Goal: Contribute content: Contribute content

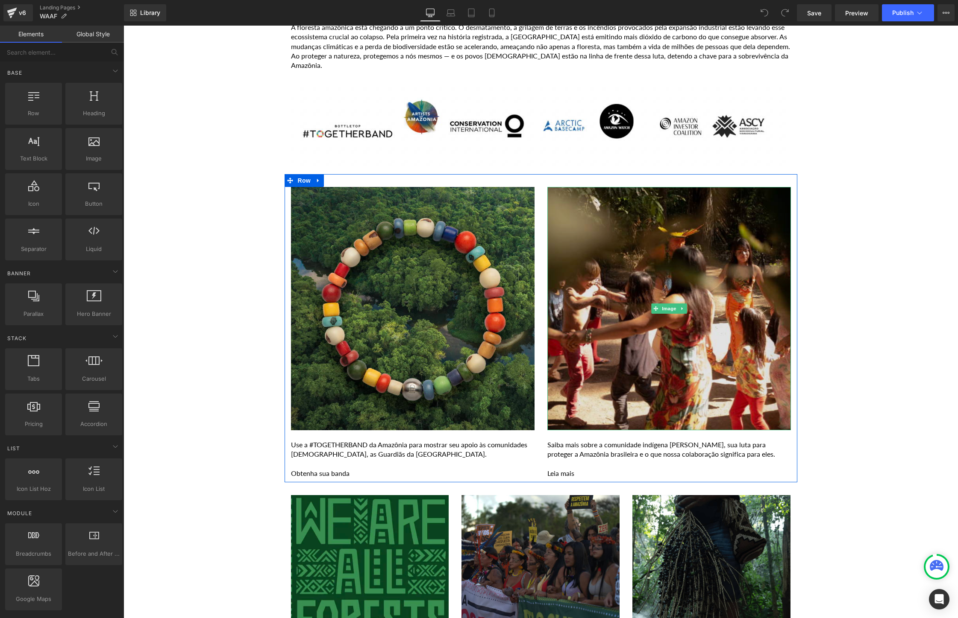
scroll to position [815, 0]
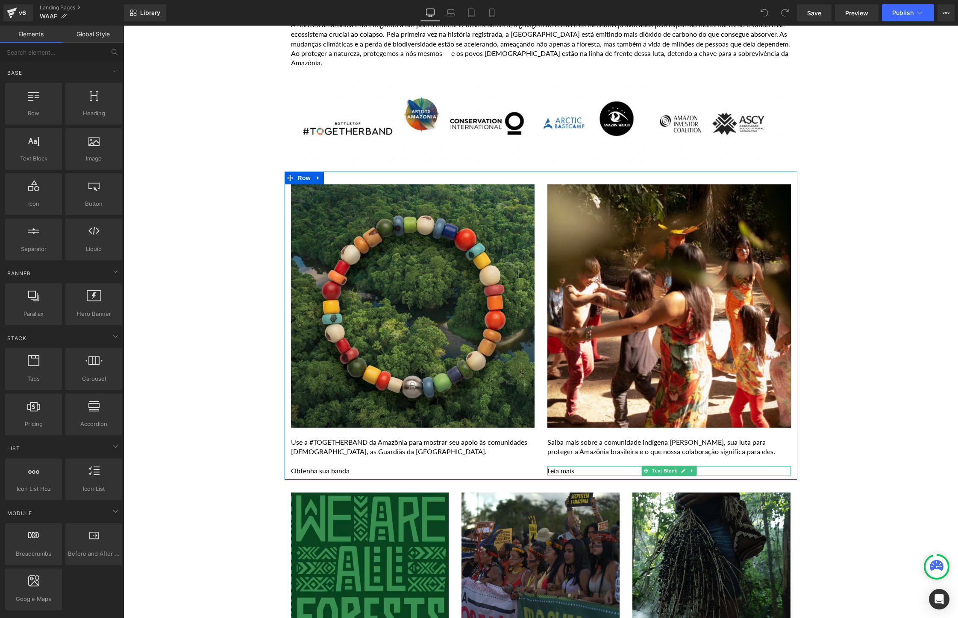
click at [588, 471] on p "Leia mais" at bounding box center [668, 470] width 243 height 9
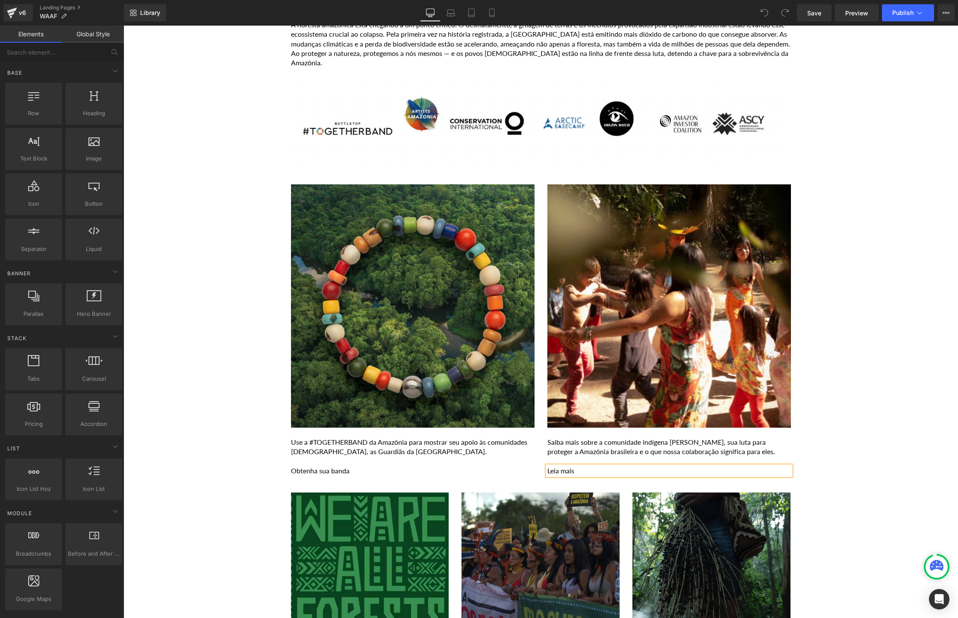
click at [588, 471] on p "Leia mais" at bounding box center [668, 470] width 243 height 9
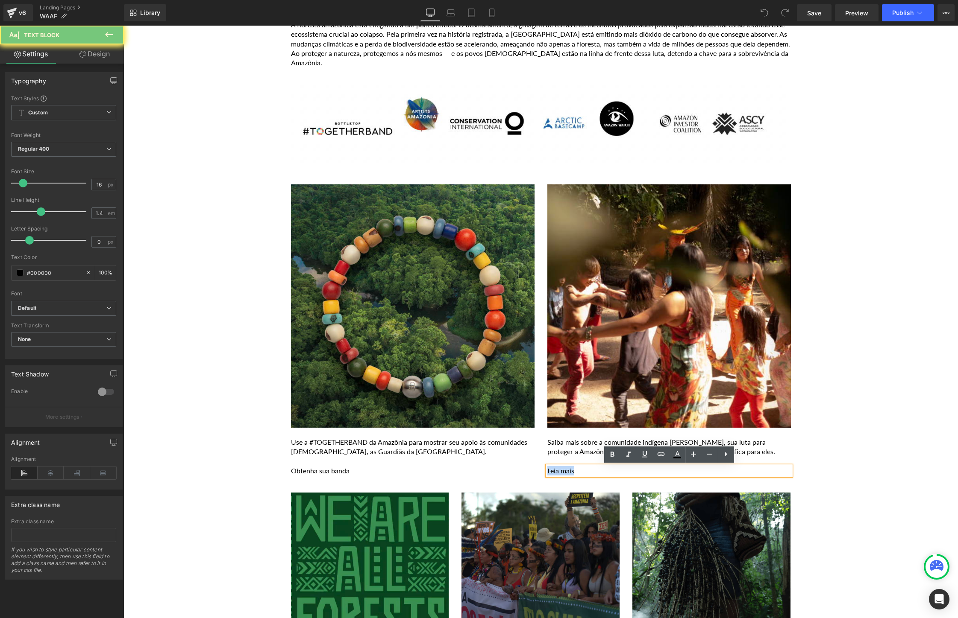
drag, startPoint x: 588, startPoint y: 471, endPoint x: 547, endPoint y: 471, distance: 41.4
click at [547, 471] on p "Leia mais" at bounding box center [668, 470] width 243 height 9
click at [662, 460] on link at bounding box center [661, 455] width 16 height 16
click at [613, 490] on input "text" at bounding box center [610, 488] width 132 height 21
paste input "https://togetherband.com.br/blogs/news/yawanawa-amazon"
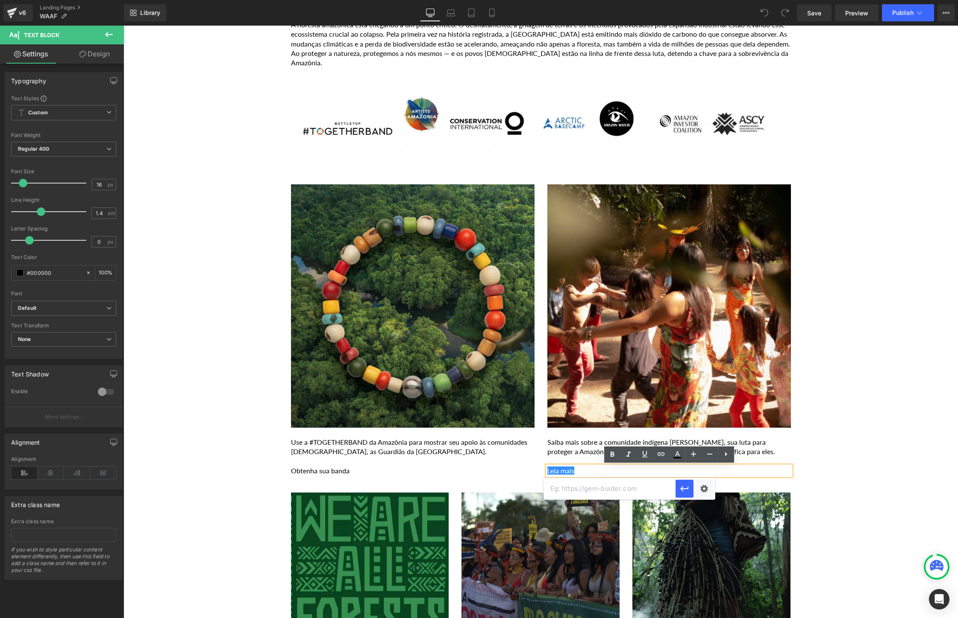
type input "https://togetherband.com.br/blogs/news/yawanawa-amazon"
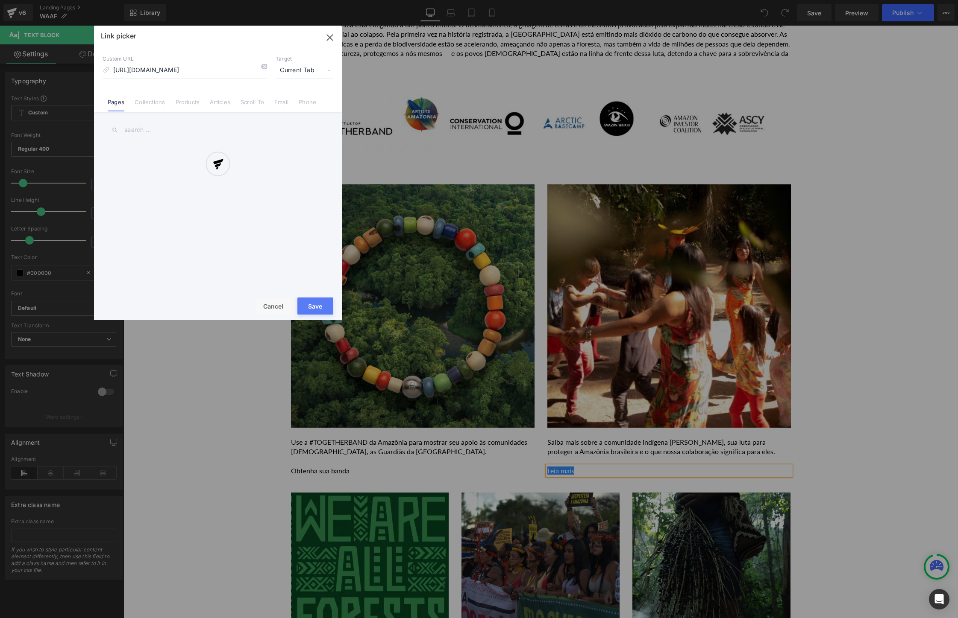
click at [709, 0] on div "Text Color Highlight Color #333333 Edit or remove link: Edit - Unlink - Cancel …" at bounding box center [479, 0] width 958 height 0
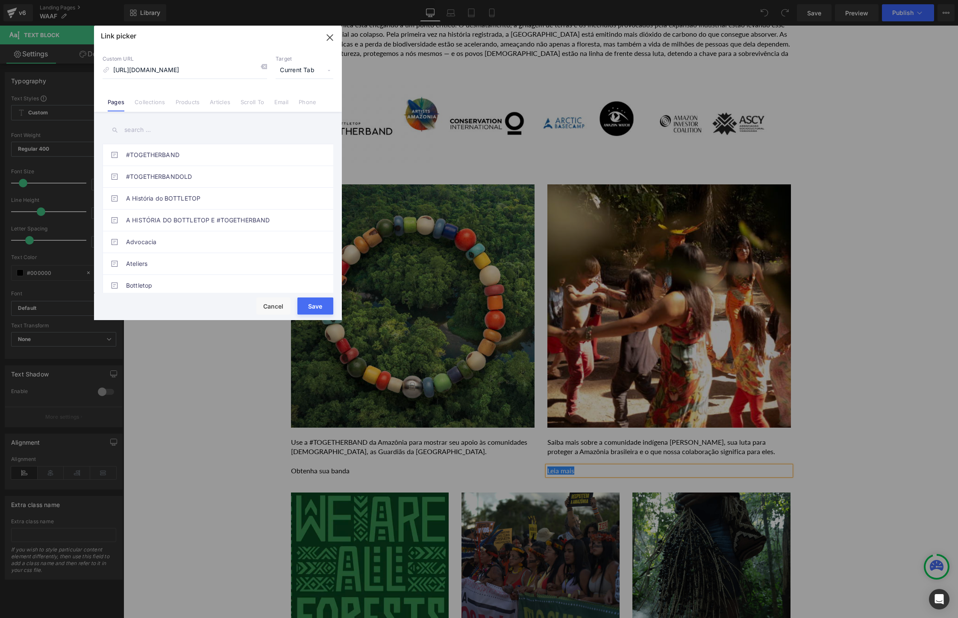
click at [293, 70] on span "Current Tab" at bounding box center [304, 70] width 58 height 16
click at [294, 101] on li "New Tab" at bounding box center [304, 101] width 66 height 15
click at [310, 307] on button "Save" at bounding box center [315, 306] width 36 height 17
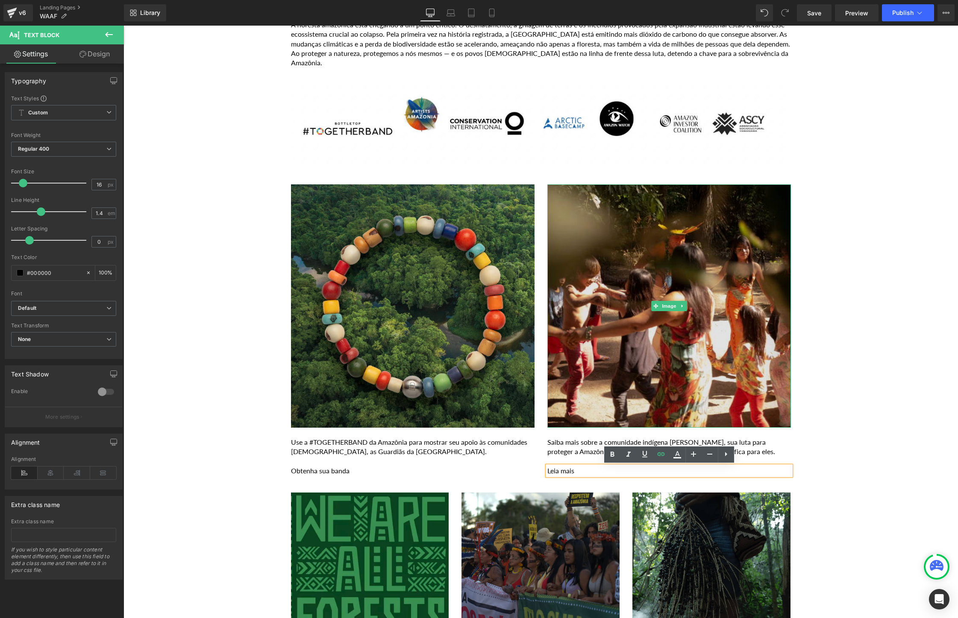
click at [660, 278] on img at bounding box center [668, 306] width 243 height 243
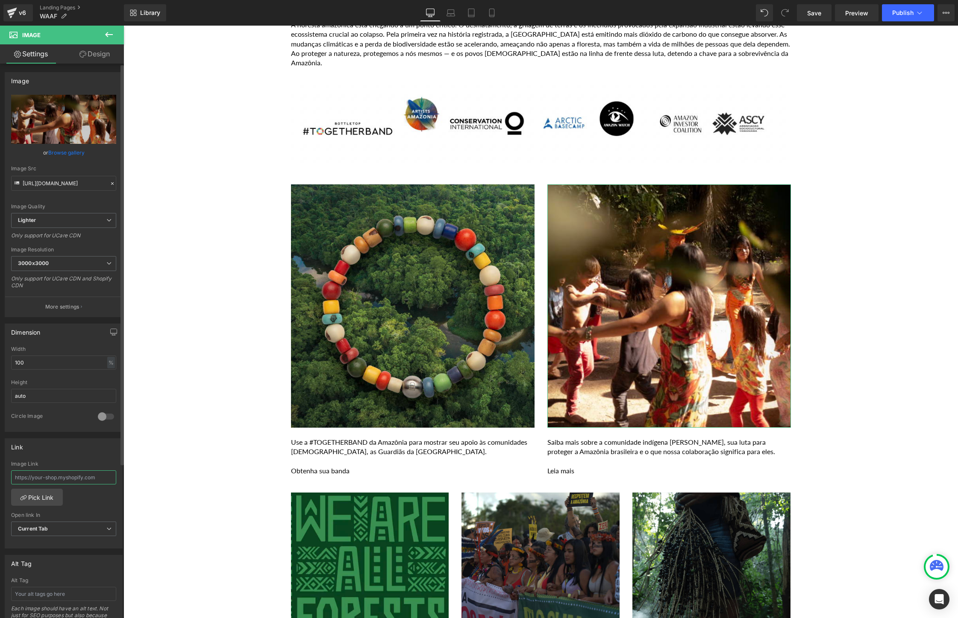
click at [80, 480] on input "text" at bounding box center [63, 478] width 105 height 14
paste input "https://togetherband.com.br/blogs/news/yawanawa-amazon"
type input "https://togetherband.com.br/blogs/news/yawanawa-amazon"
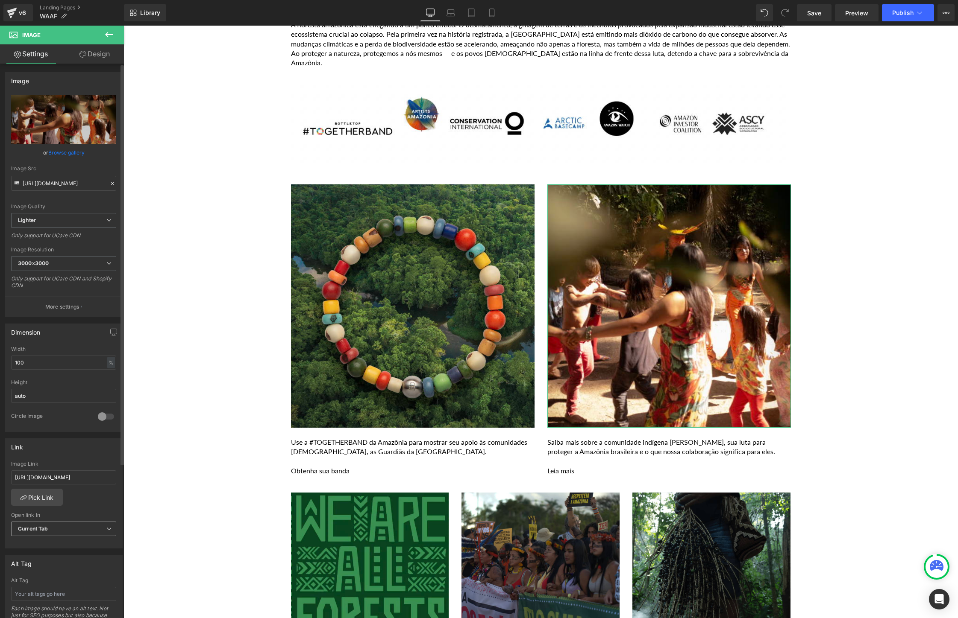
click at [79, 525] on span "Current Tab" at bounding box center [63, 529] width 105 height 15
click at [52, 557] on li "New Tab" at bounding box center [62, 557] width 102 height 13
click at [814, 14] on span "Save" at bounding box center [814, 13] width 14 height 9
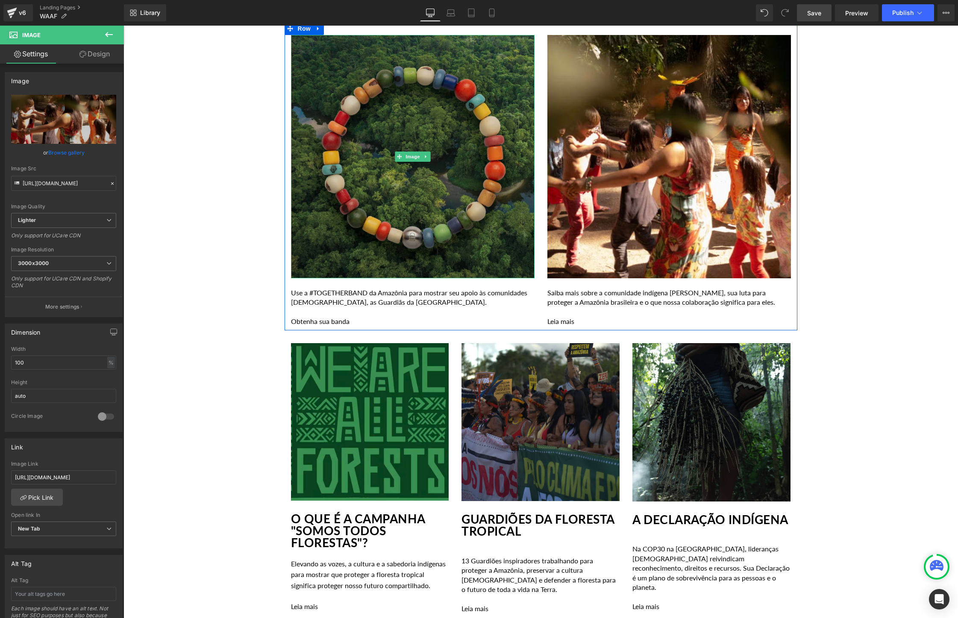
scroll to position [992, 0]
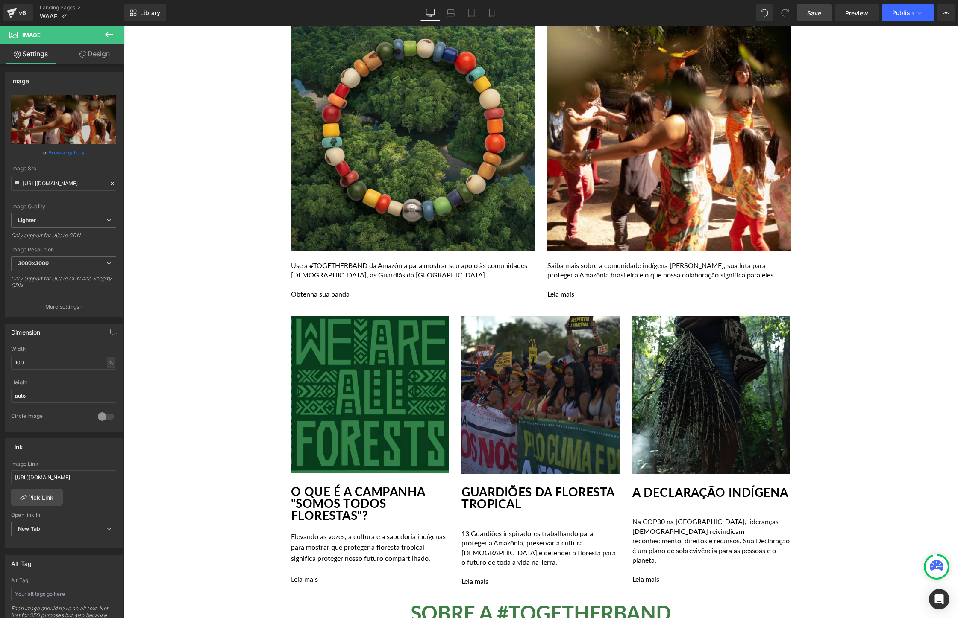
click at [363, 387] on img at bounding box center [370, 395] width 158 height 158
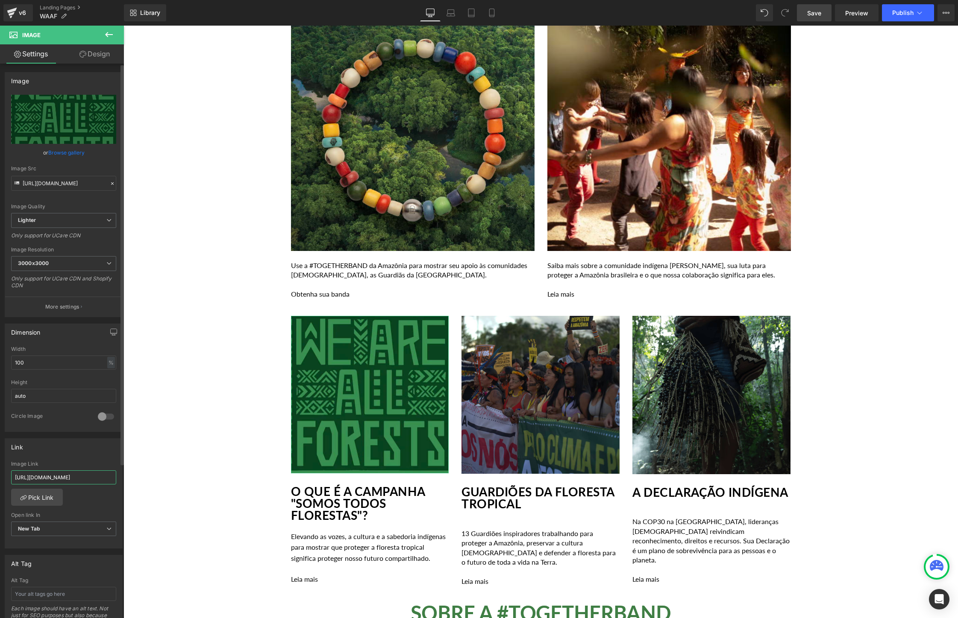
click at [77, 478] on input "https://togetherband.com.br/blogs/news/vozes-indigenas-da-amazonia" at bounding box center [63, 478] width 105 height 14
type input "https://togetherband.com.br/blogs/news/campanha-nos-somos-todas-florestas"
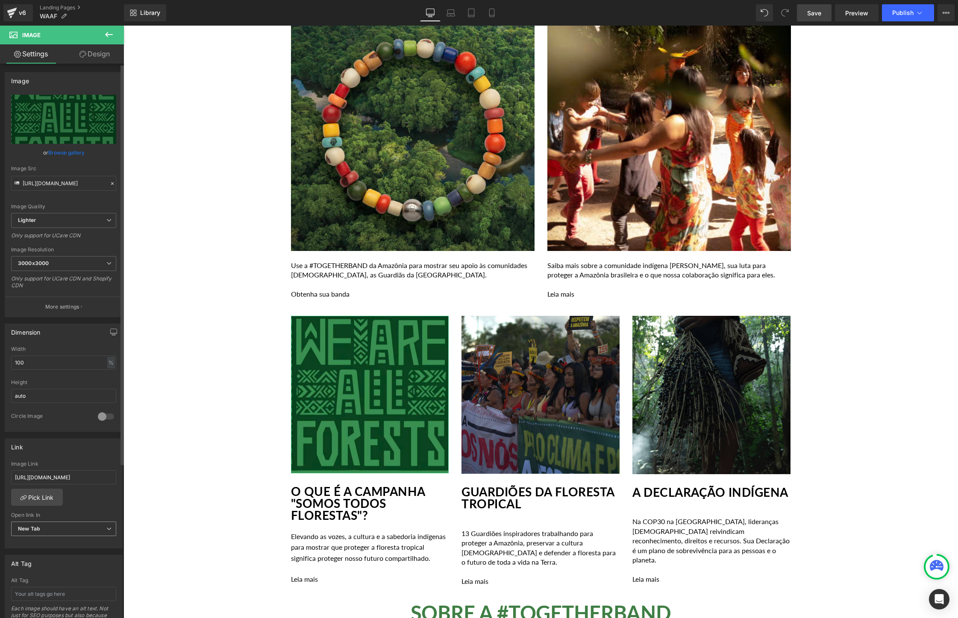
click at [64, 523] on span "New Tab" at bounding box center [63, 529] width 105 height 15
click at [50, 554] on li "New Tab" at bounding box center [62, 557] width 102 height 13
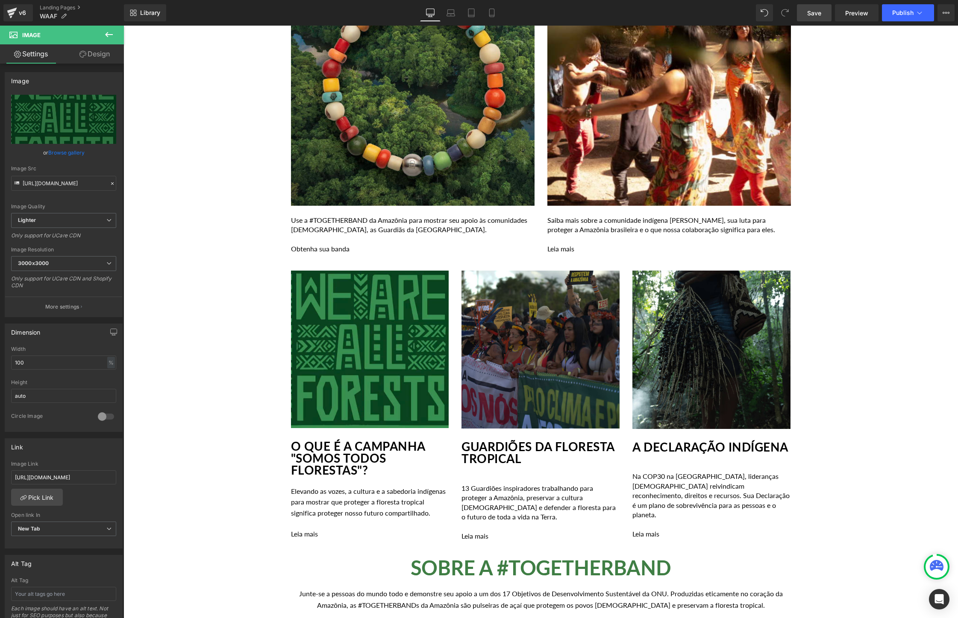
scroll to position [1041, 0]
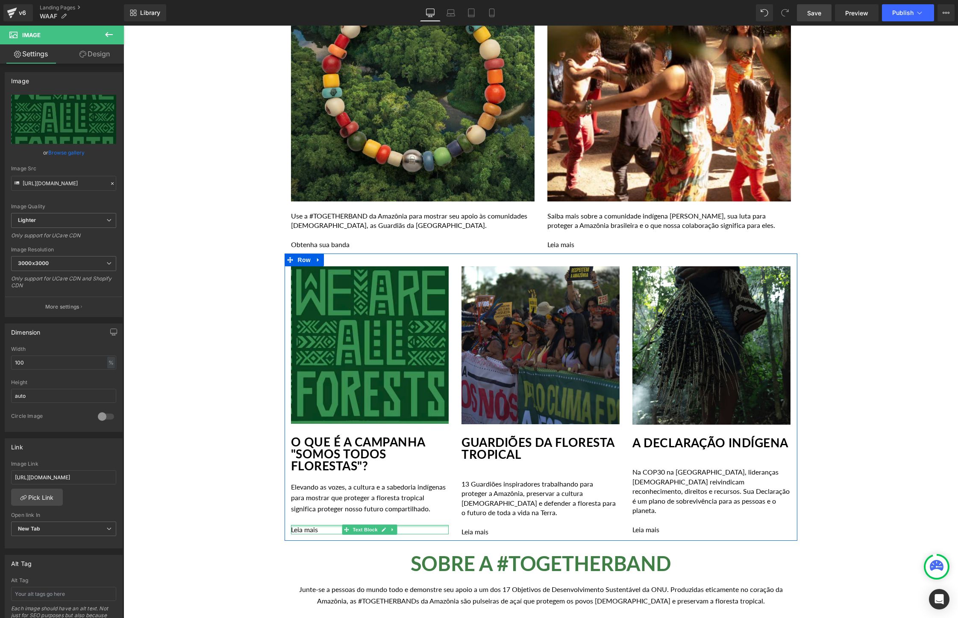
click at [327, 527] on div at bounding box center [370, 526] width 158 height 2
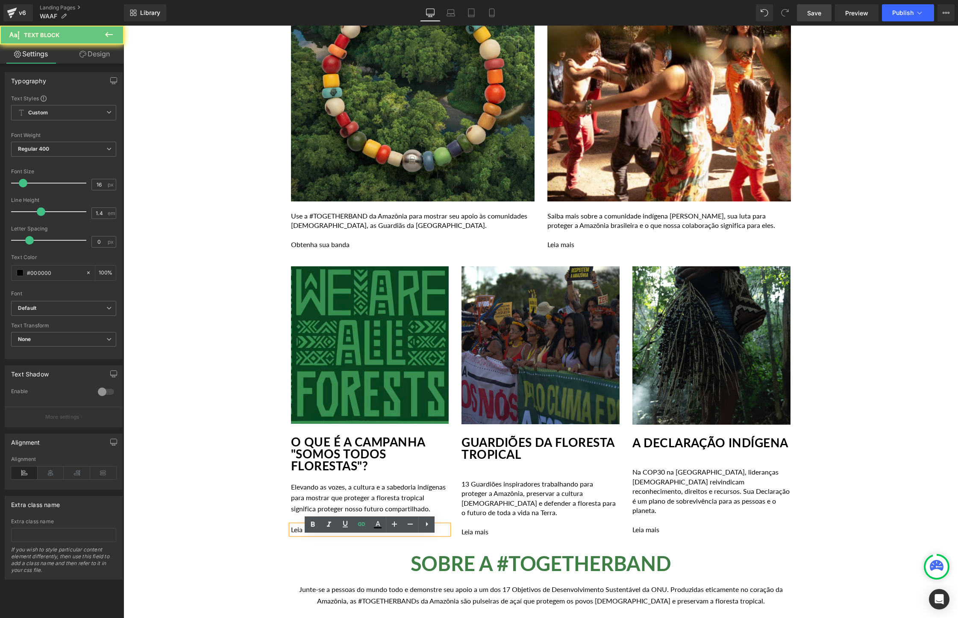
click at [327, 535] on p "Leia mais" at bounding box center [370, 529] width 158 height 9
click at [359, 522] on icon at bounding box center [361, 523] width 7 height 3
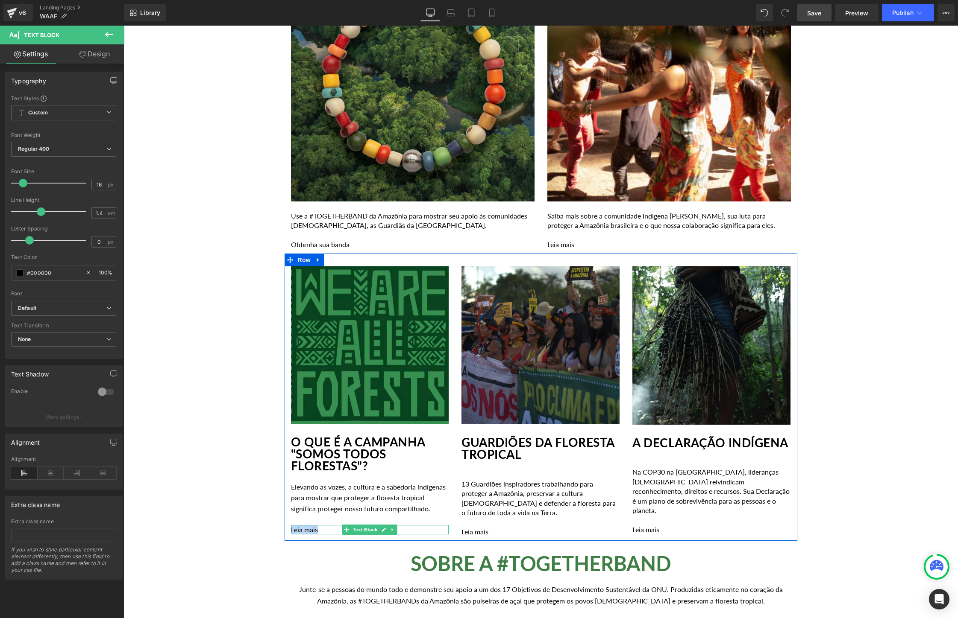
click at [322, 535] on p "Leia mais" at bounding box center [370, 529] width 158 height 9
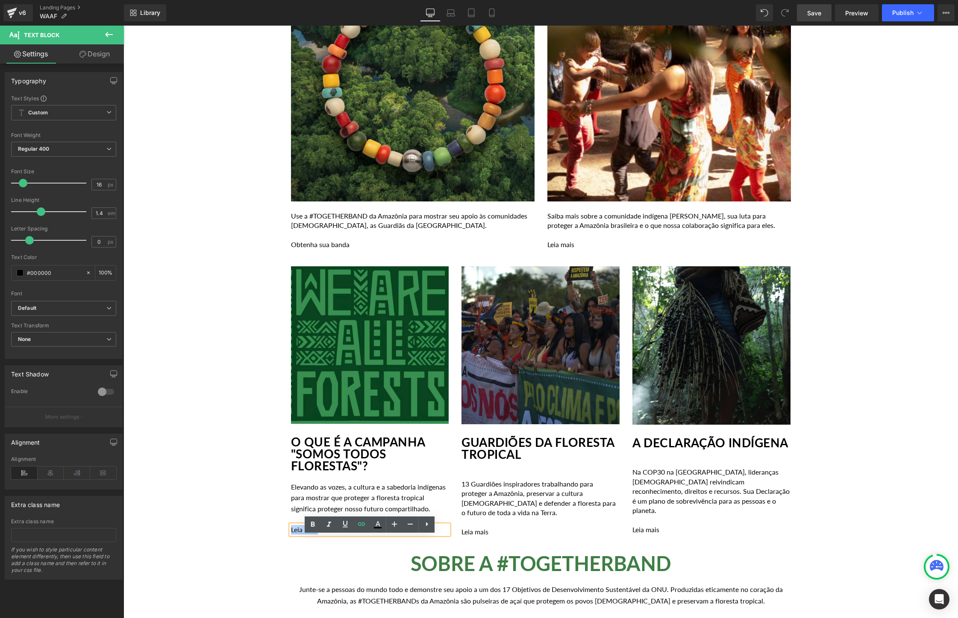
drag, startPoint x: 330, startPoint y: 540, endPoint x: 290, endPoint y: 540, distance: 39.3
click at [291, 535] on p "Leia mais" at bounding box center [370, 529] width 158 height 9
click at [366, 522] on icon at bounding box center [361, 524] width 10 height 10
click at [357, 555] on input "https://togetherband.com.br/blogs/news/vozes-indigenas-da-amazonia" at bounding box center [353, 558] width 132 height 21
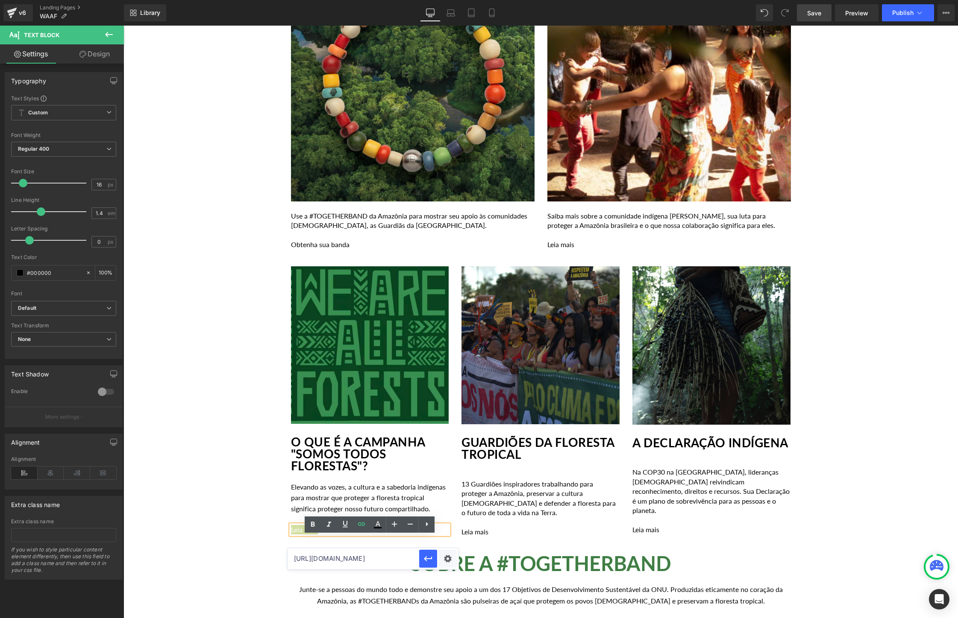
click at [357, 555] on input "https://togetherband.com.br/blogs/news/vozes-indigenas-da-amazonia" at bounding box center [353, 558] width 132 height 21
paste input "campanha-nos-somos-todas-florestas"
type input "https://togetherband.com.br/blogs/news/campanha-nos-somos-todas-florestas"
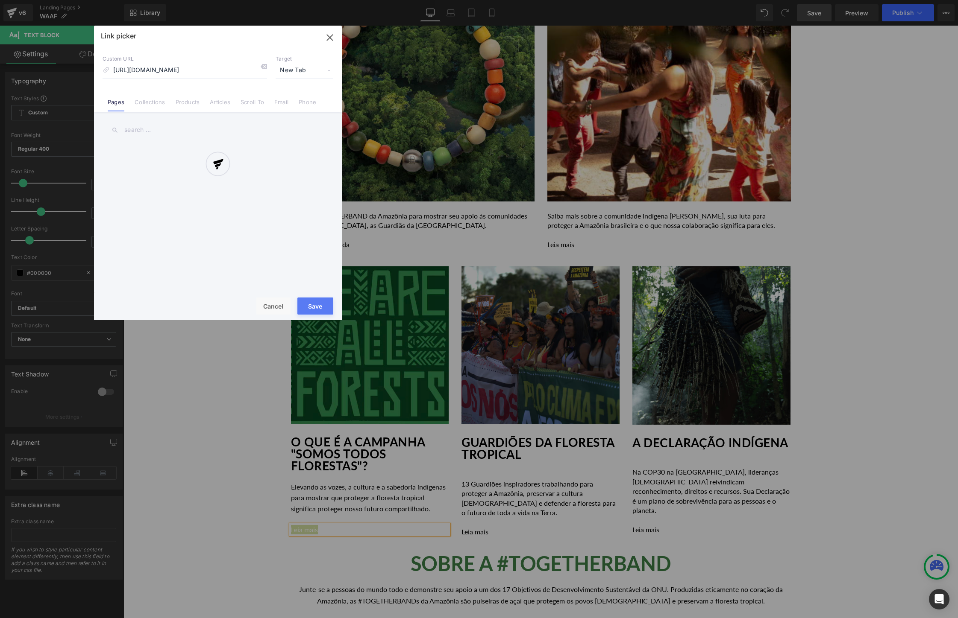
click at [447, 0] on div "Text Color Highlight Color #333333 Edit or remove link: Edit - Unlink - Cancel …" at bounding box center [479, 0] width 958 height 0
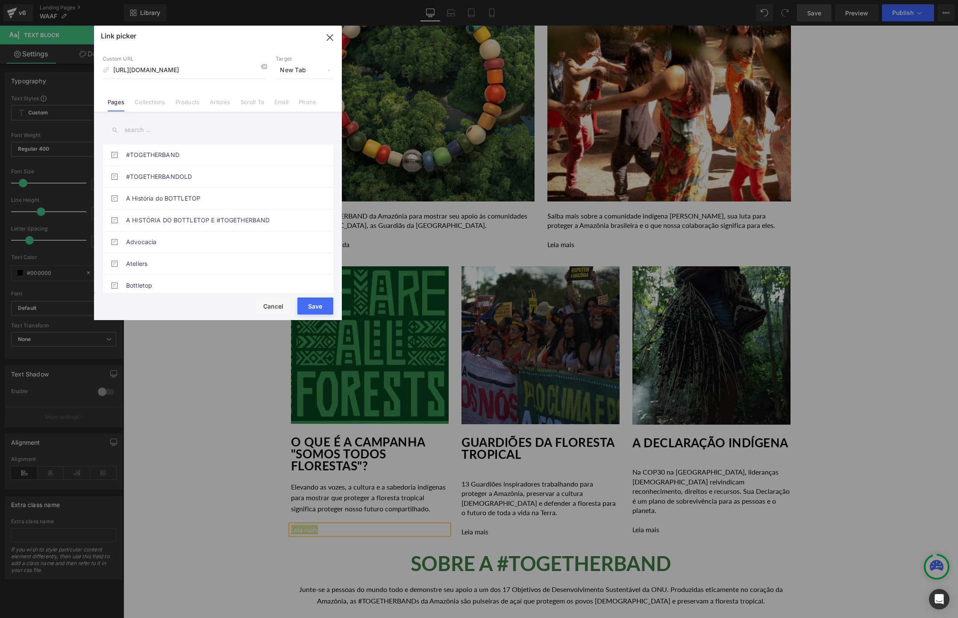
click at [318, 305] on button "Save" at bounding box center [315, 306] width 36 height 17
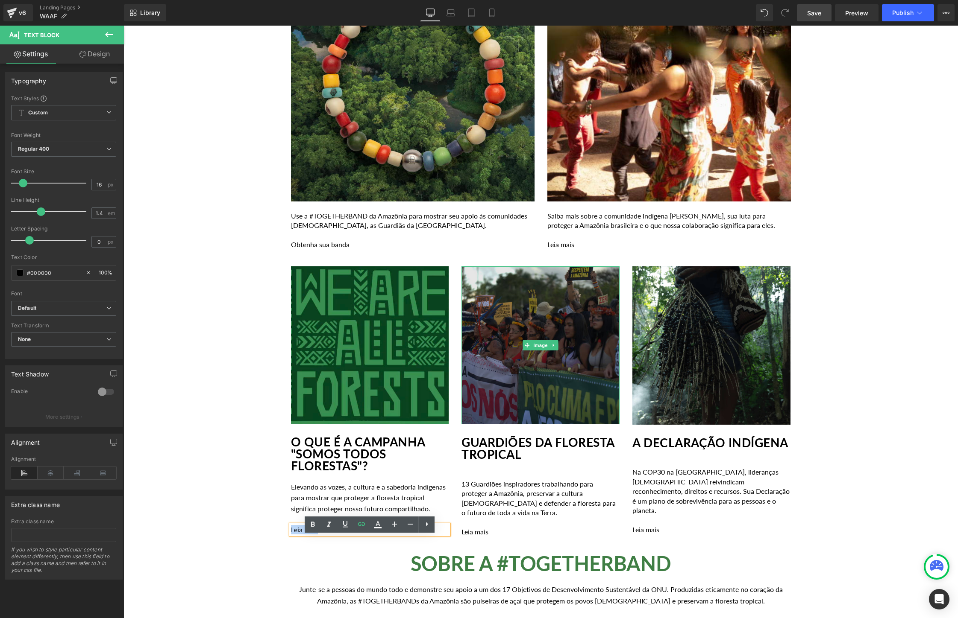
click at [539, 391] on img at bounding box center [540, 346] width 158 height 158
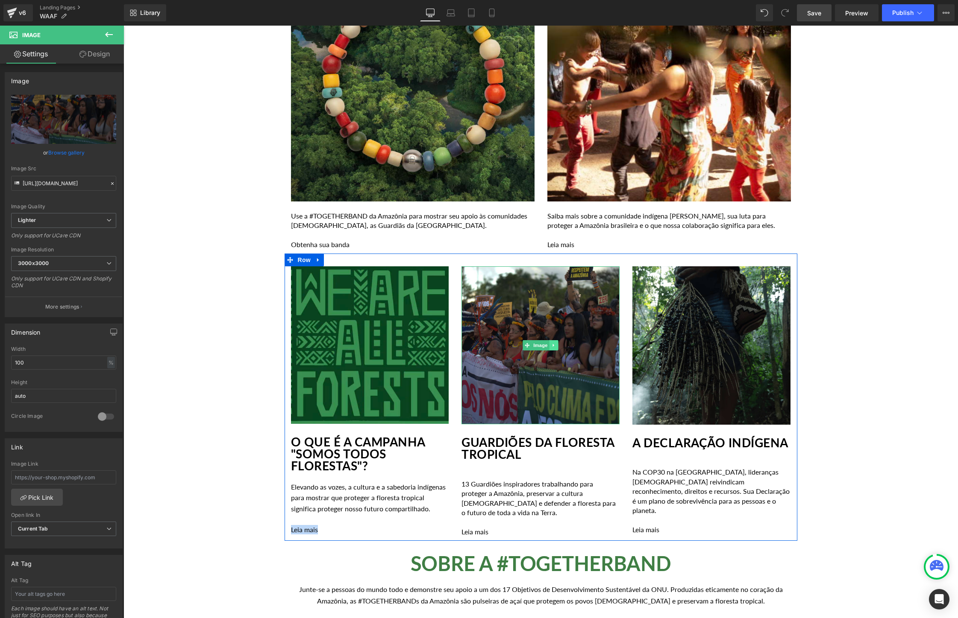
click at [557, 346] on link at bounding box center [553, 345] width 9 height 10
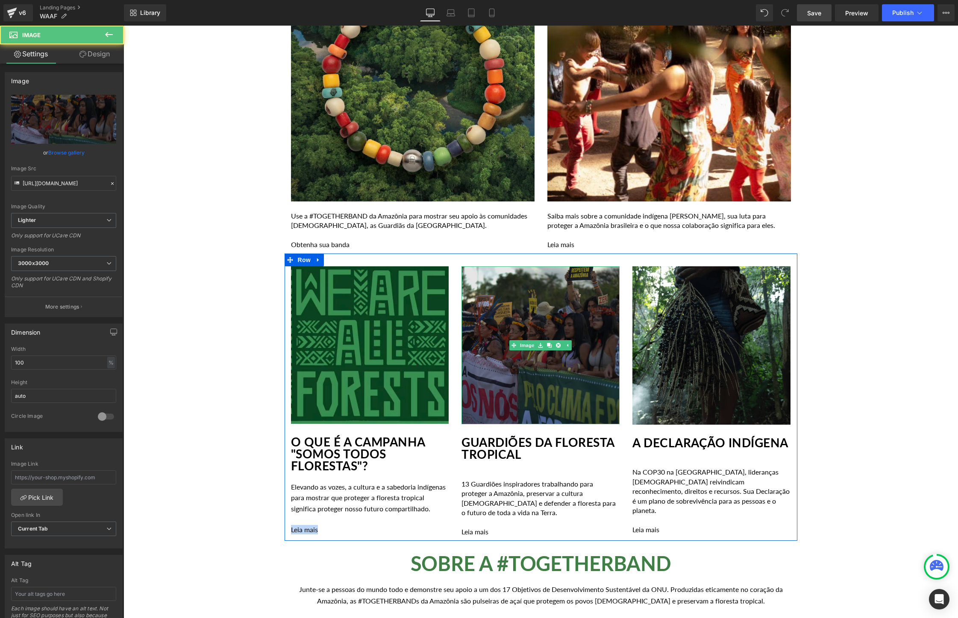
click at [539, 394] on img at bounding box center [540, 346] width 158 height 158
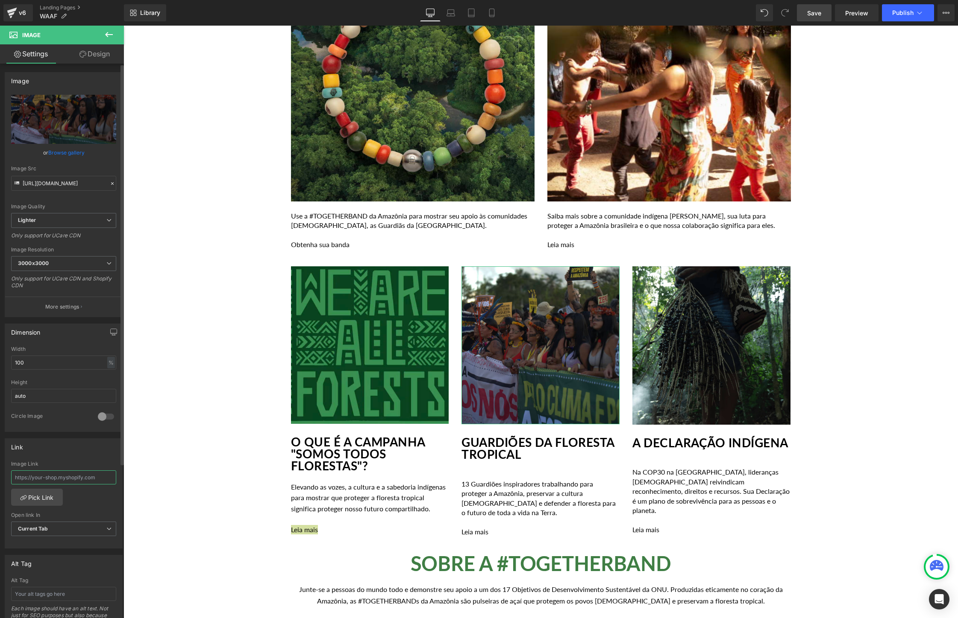
click at [82, 478] on input "text" at bounding box center [63, 478] width 105 height 14
paste input "https://togetherband.com.br/blogs/news/vozes-indigenas-da-amazonia"
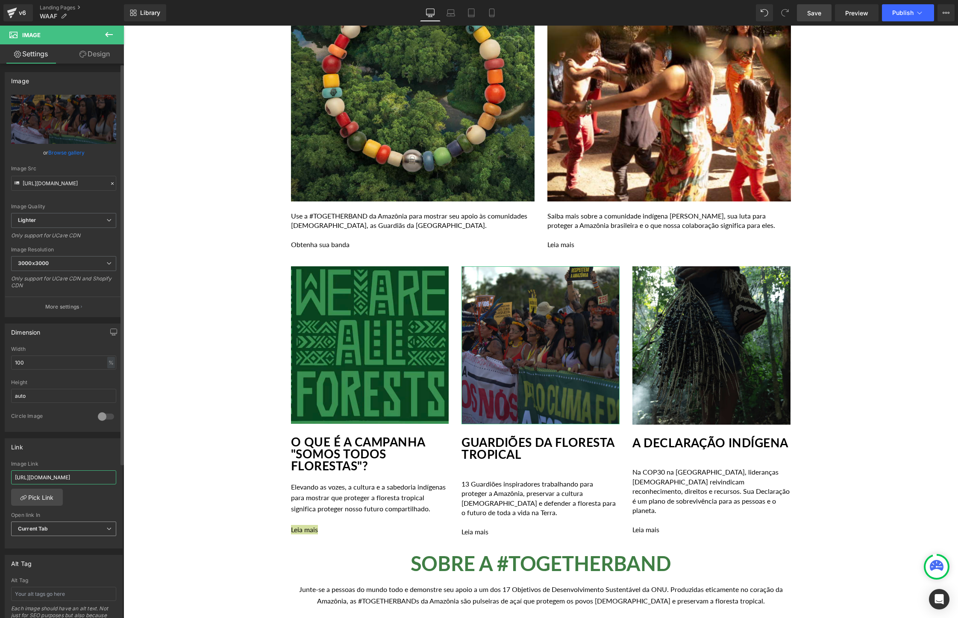
type input "https://togetherband.com.br/blogs/news/vozes-indigenas-da-amazonia"
click at [98, 530] on span "Current Tab" at bounding box center [63, 529] width 105 height 15
click at [70, 556] on li "New Tab" at bounding box center [62, 557] width 102 height 13
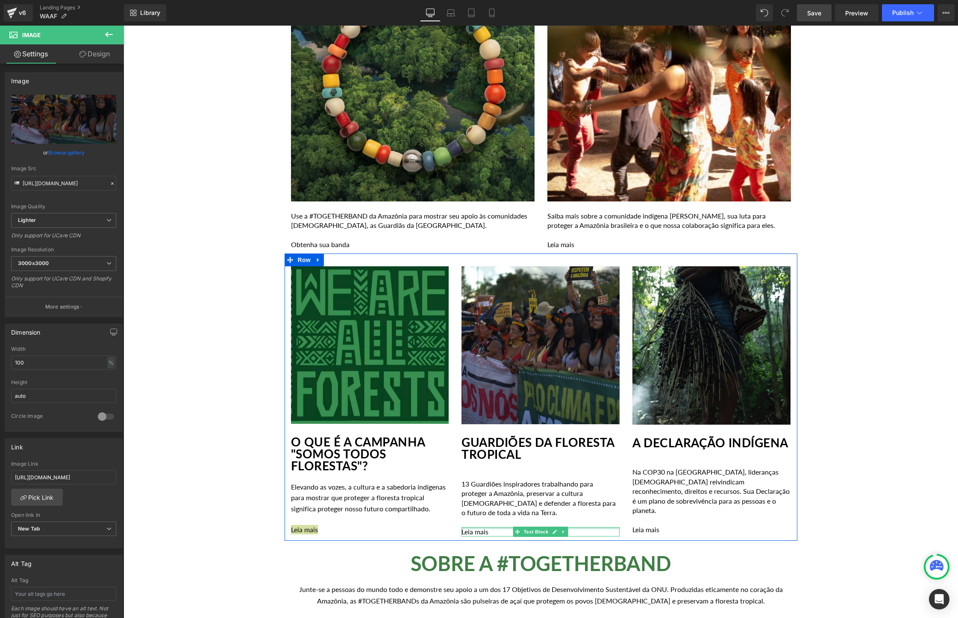
click at [499, 529] on div at bounding box center [540, 528] width 158 height 2
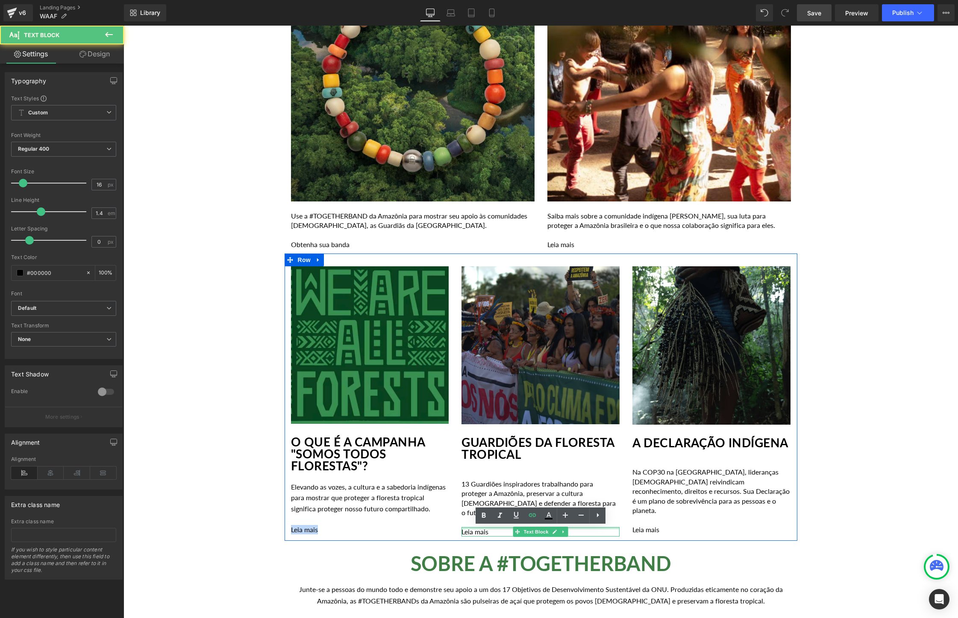
click at [499, 529] on p "Leia mais" at bounding box center [540, 531] width 158 height 9
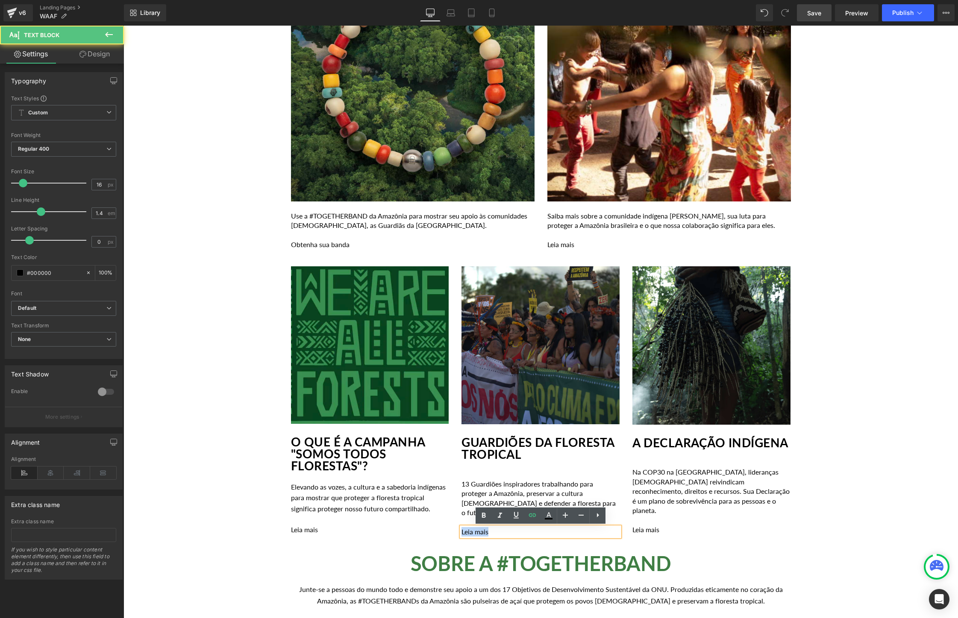
click at [499, 529] on p "Leia mais" at bounding box center [540, 531] width 158 height 9
click at [537, 508] on link at bounding box center [532, 516] width 16 height 16
click at [534, 553] on input "text" at bounding box center [524, 549] width 132 height 21
paste input "https://togetherband.com.br/blogs/news/vozes-indigenas-da-amazonia"
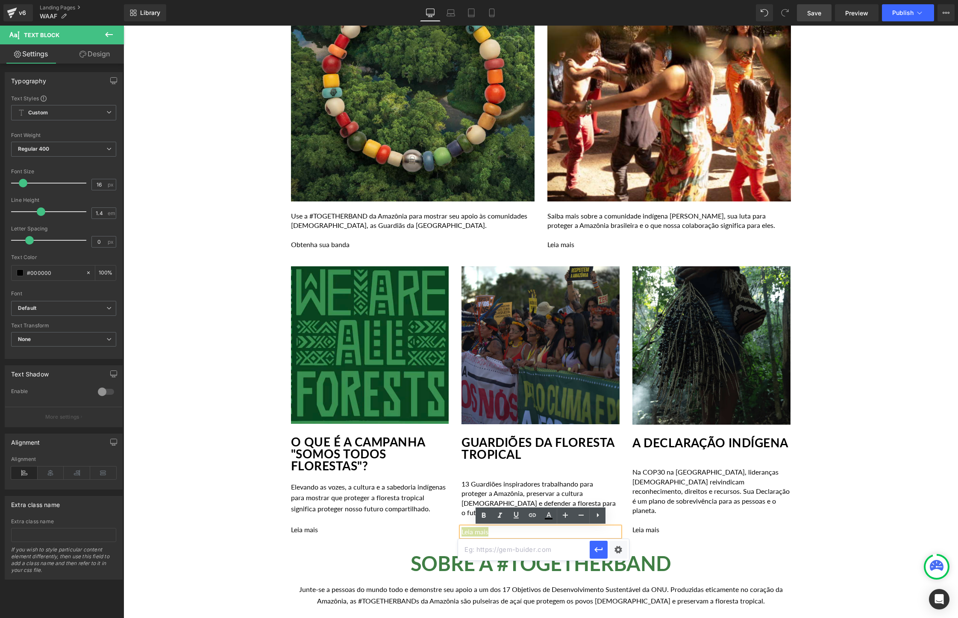
type input "https://togetherband.com.br/blogs/news/vozes-indigenas-da-amazonia"
click at [619, 0] on div "Text Color Highlight Color #333333 Edit or remove link: Edit - Unlink - Cancel …" at bounding box center [479, 0] width 958 height 0
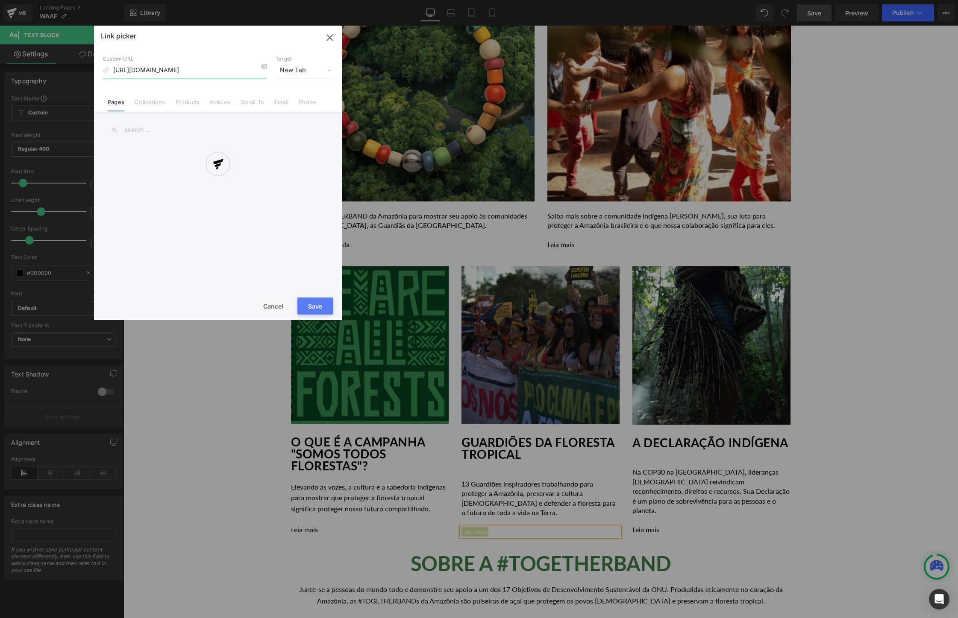
scroll to position [0, 54]
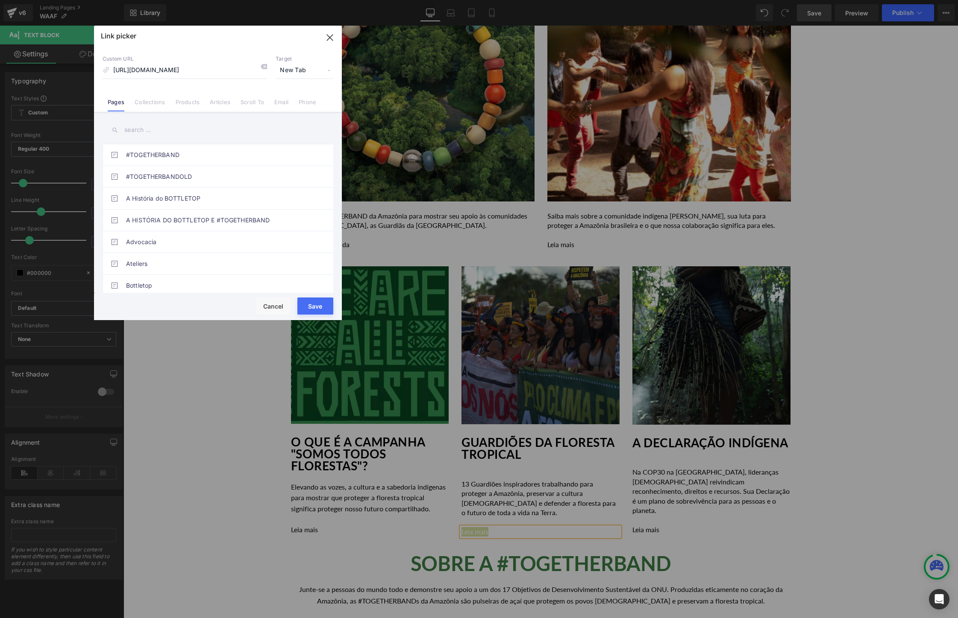
click at [318, 300] on button "Save" at bounding box center [315, 306] width 36 height 17
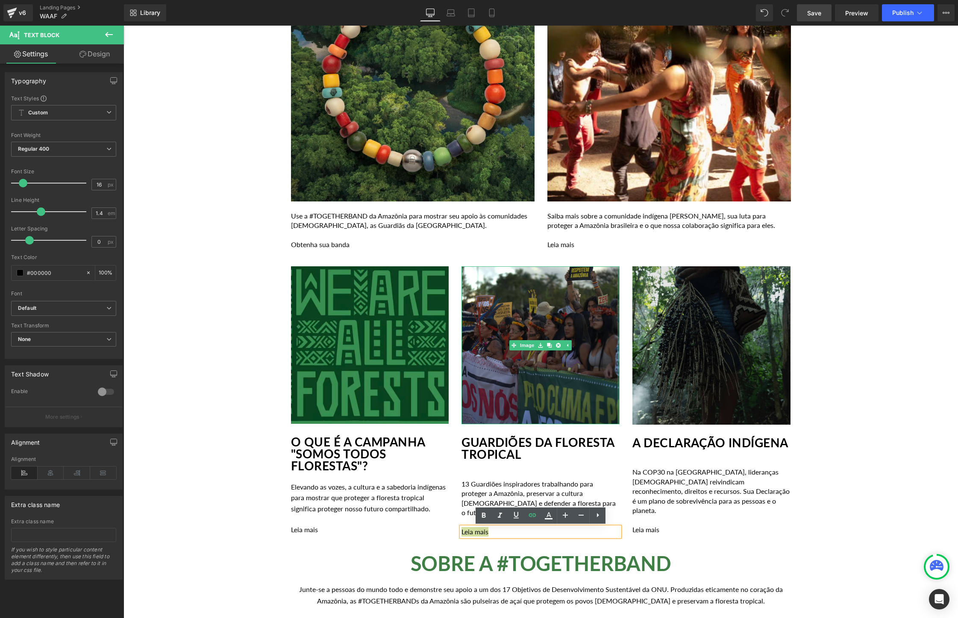
click at [747, 371] on img at bounding box center [711, 346] width 158 height 158
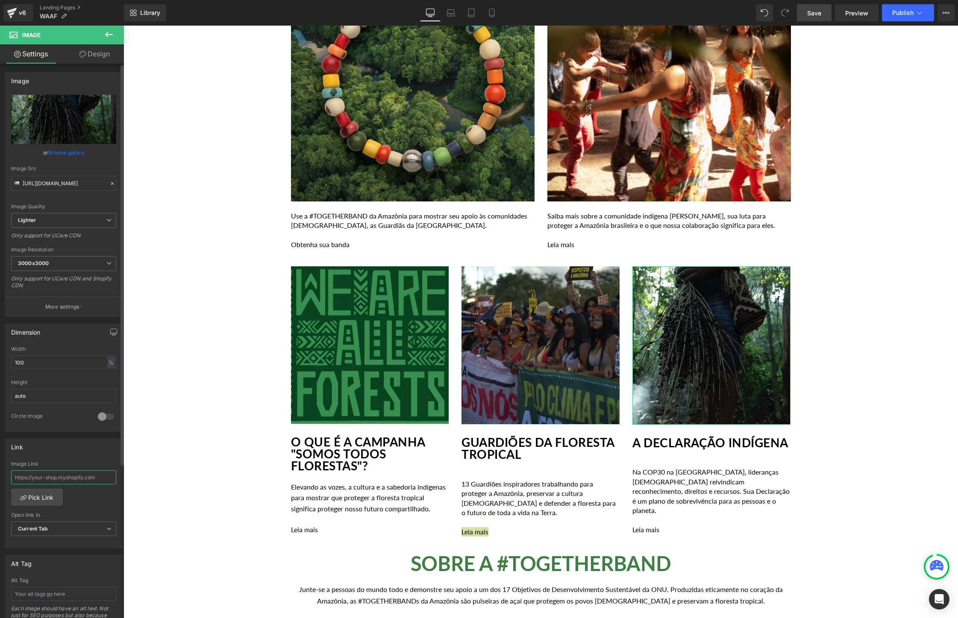
click at [71, 477] on input "text" at bounding box center [63, 478] width 105 height 14
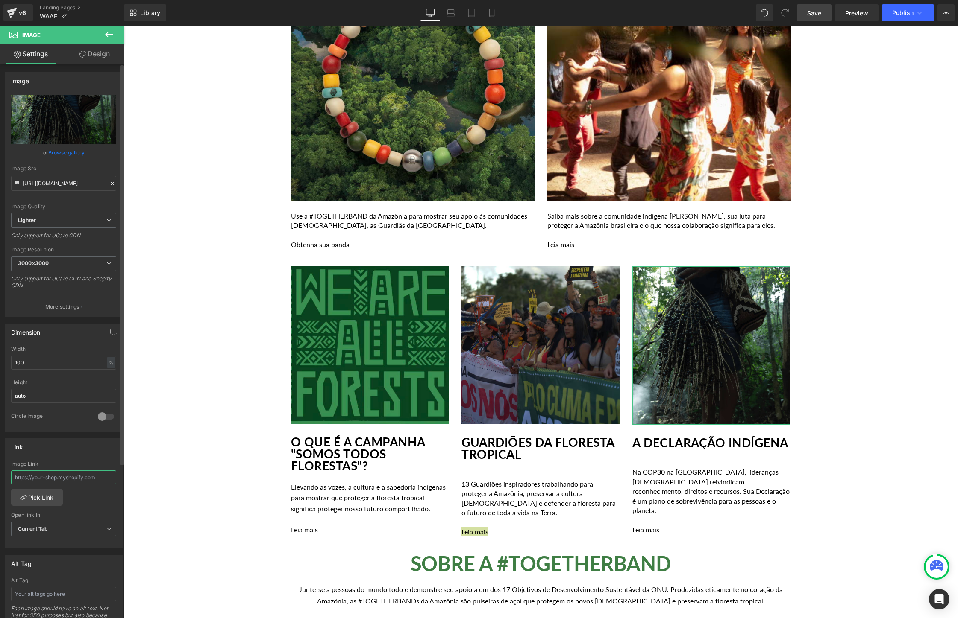
paste input "https://togetherband.com.br/blogs/news/declaracao-indigena-cop30-justica-climat…"
type input "https://togetherband.com.br/blogs/news/declaracao-indigena-cop30-justica-climat…"
click at [75, 525] on span "Current Tab" at bounding box center [63, 529] width 105 height 15
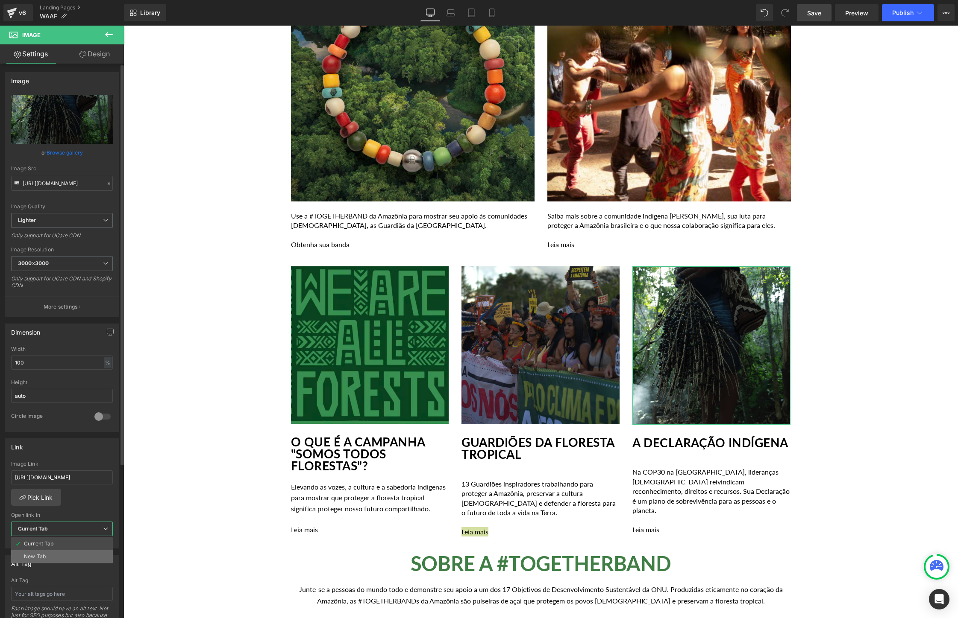
click at [62, 553] on li "New Tab" at bounding box center [62, 557] width 102 height 13
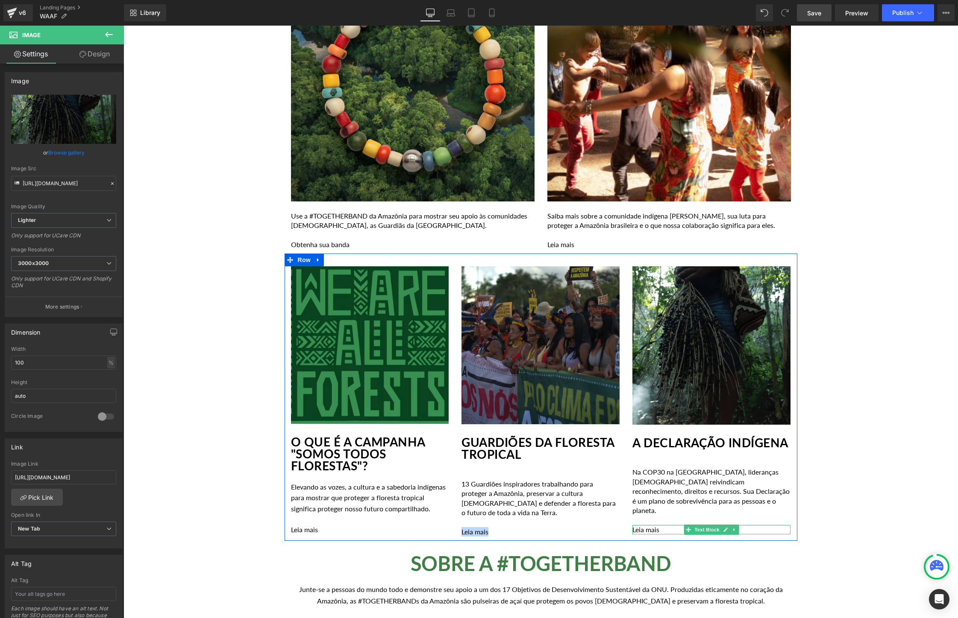
click at [668, 532] on p "Leia mais" at bounding box center [711, 529] width 158 height 9
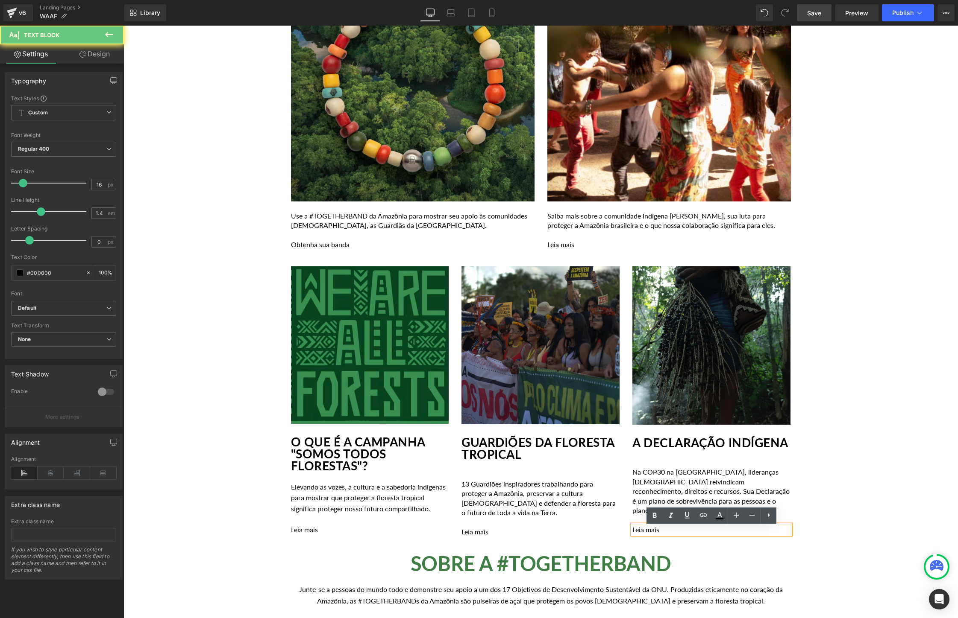
click at [668, 532] on p "Leia mais" at bounding box center [711, 529] width 158 height 9
click at [705, 512] on icon at bounding box center [703, 515] width 10 height 10
click at [692, 548] on input "text" at bounding box center [695, 549] width 132 height 21
paste input "https://togetherband.com.br/blogs/news/declaracao-indigena-cop30-justica-climat…"
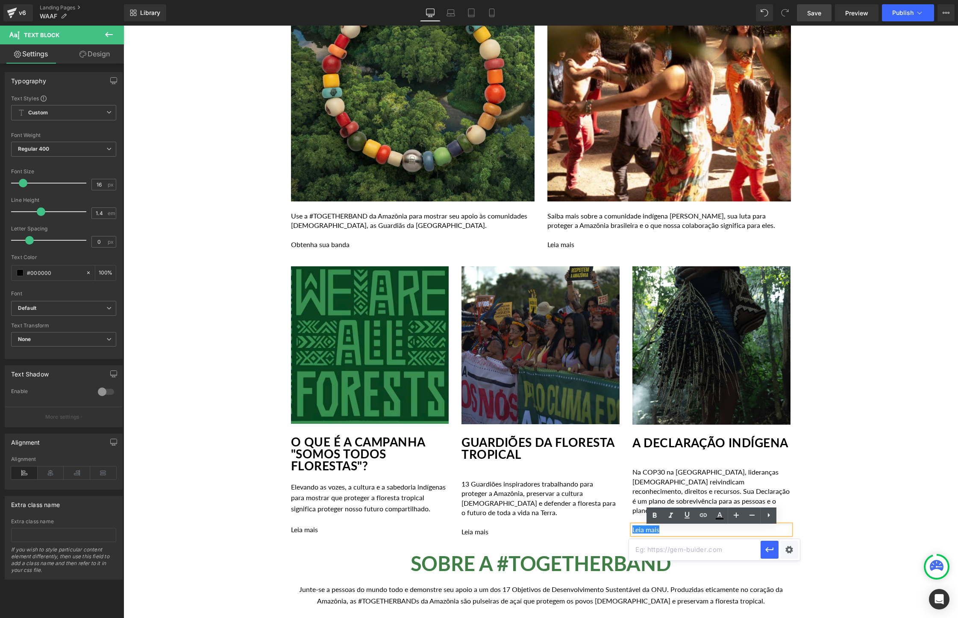
type input "https://togetherband.com.br/blogs/news/declaracao-indigena-cop30-justica-climat…"
click at [791, 0] on div "Text Color Highlight Color #333333 Edit or remove link: Edit - Unlink - Cancel …" at bounding box center [479, 0] width 958 height 0
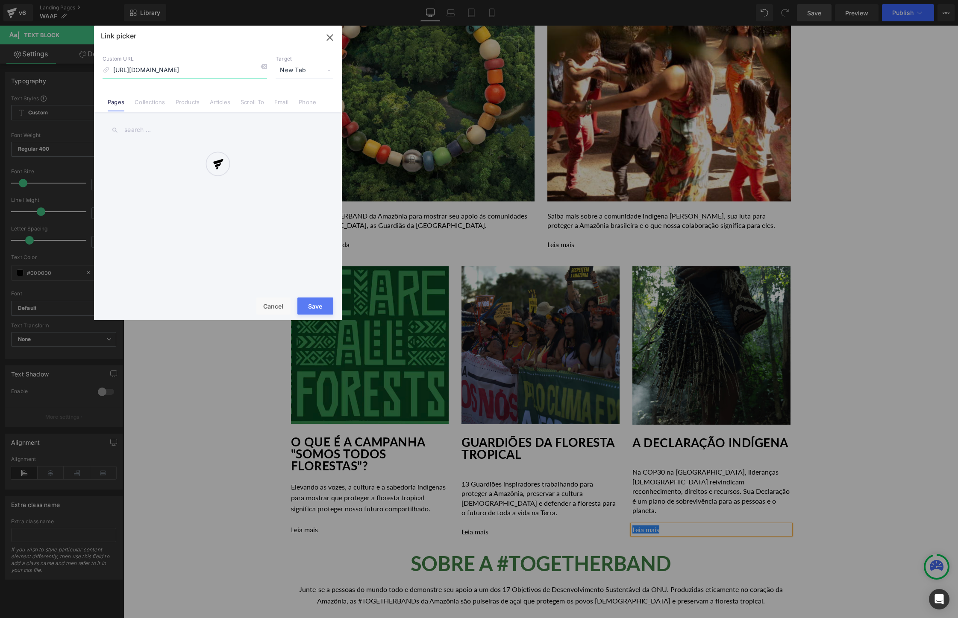
scroll to position [0, 96]
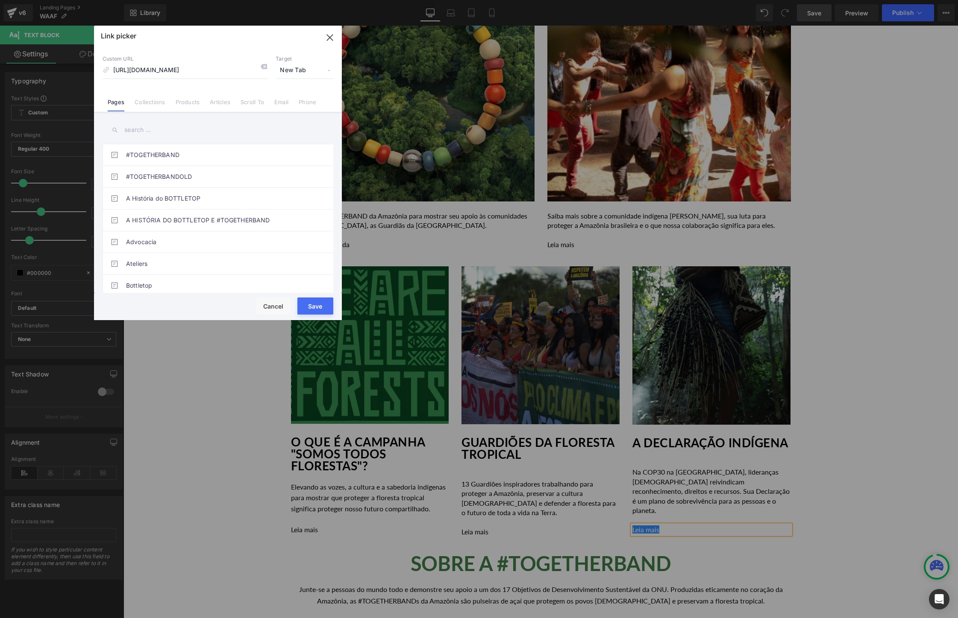
click at [323, 306] on button "Save" at bounding box center [315, 306] width 36 height 17
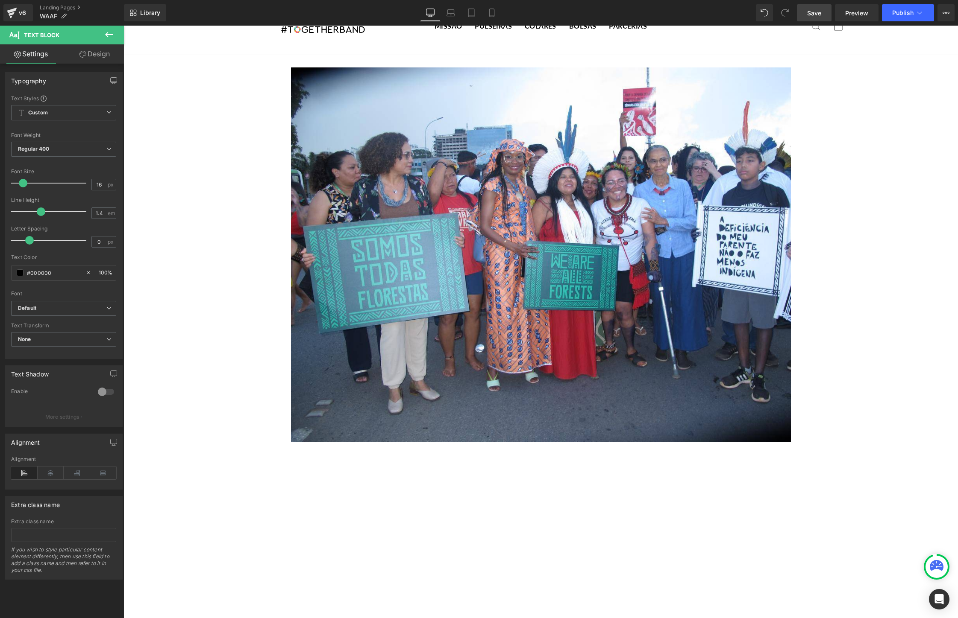
scroll to position [0, 0]
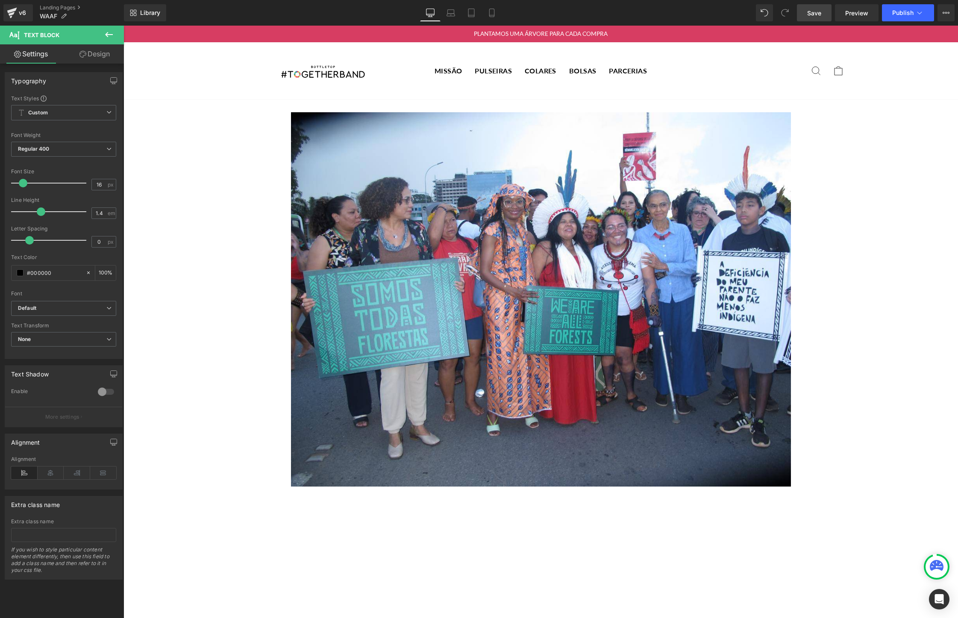
click at [817, 16] on span "Save" at bounding box center [814, 13] width 14 height 9
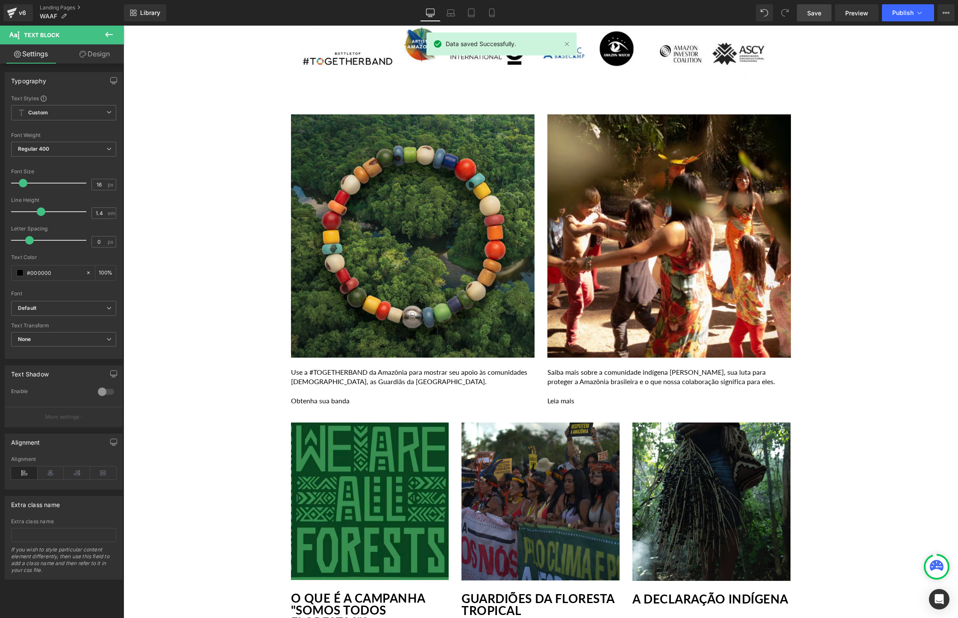
scroll to position [886, 0]
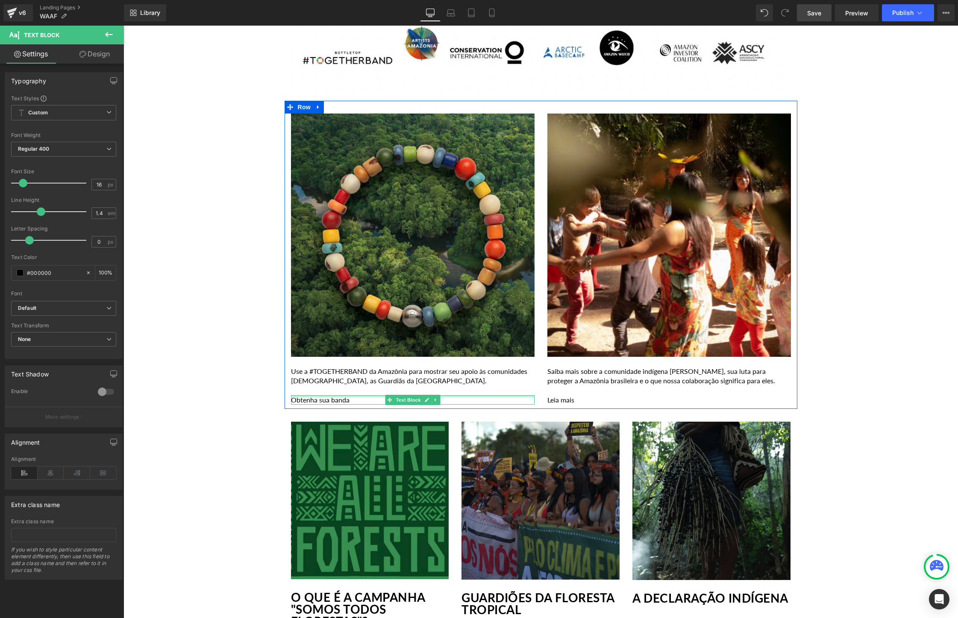
click at [354, 397] on div at bounding box center [412, 397] width 243 height 2
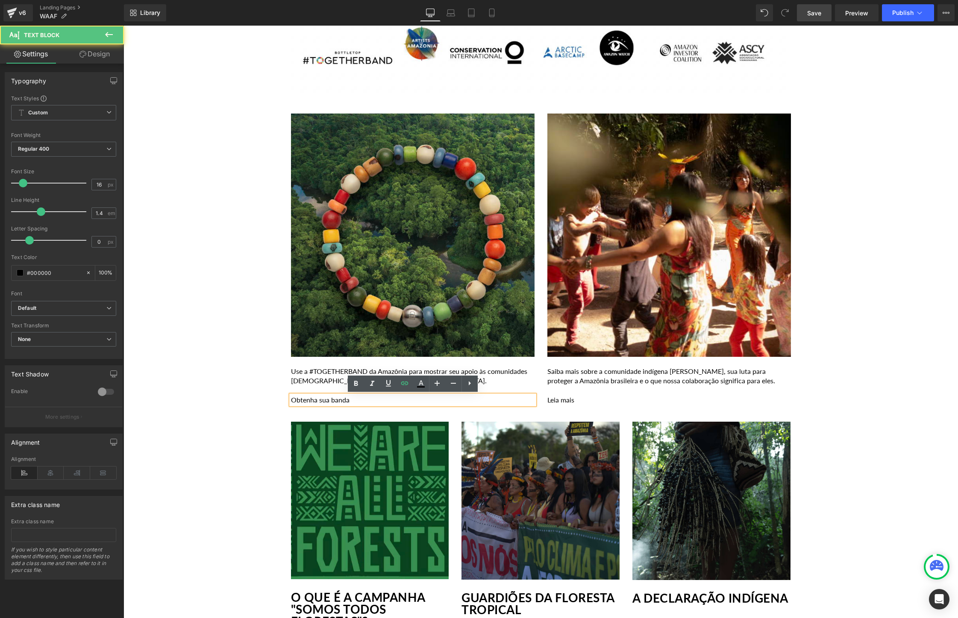
click at [356, 399] on p "Obtenha sua banda" at bounding box center [412, 400] width 243 height 9
click at [406, 387] on icon at bounding box center [404, 383] width 10 height 10
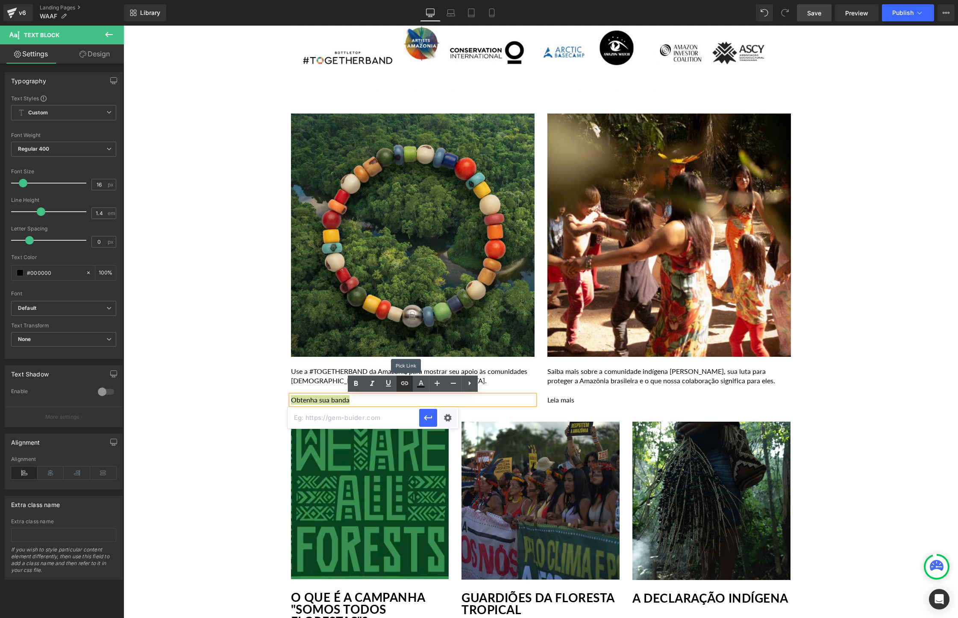
scroll to position [0, 0]
click at [371, 423] on input "text" at bounding box center [353, 417] width 132 height 21
paste input "https://togetherband.com.br/collections/yawanawa-collection"
type input "https://togetherband.com.br/collections/yawanawa-collection"
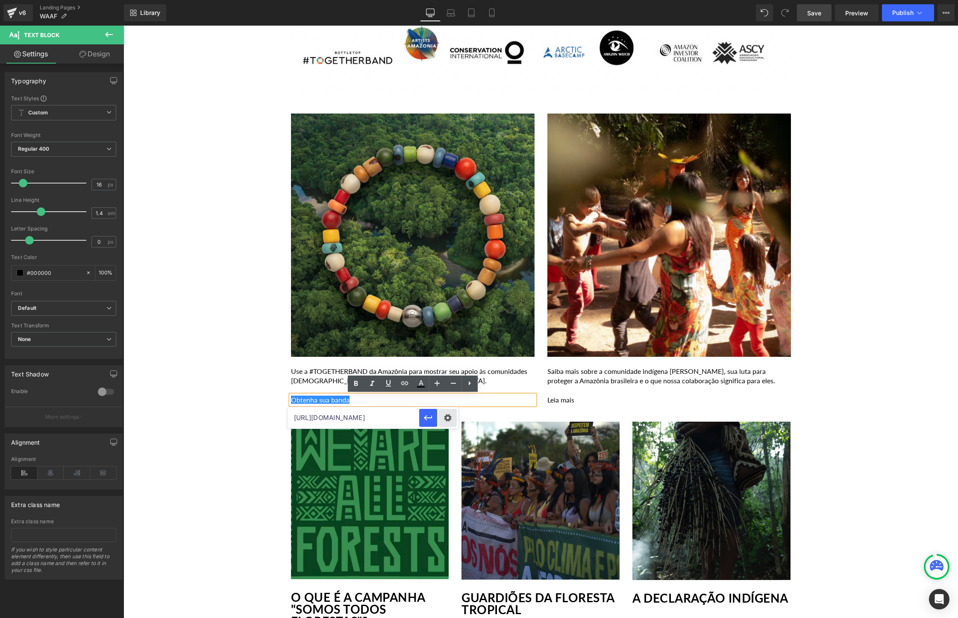
click at [450, 0] on div "Text Color Highlight Color #333333 Edit or remove link: Edit - Unlink - Cancel …" at bounding box center [479, 0] width 958 height 0
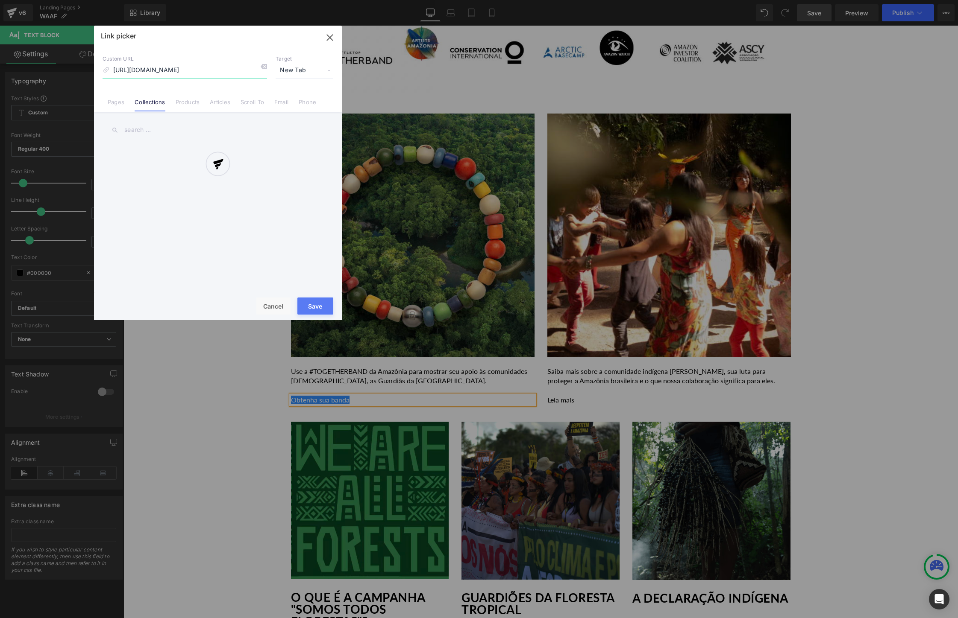
scroll to position [0, 26]
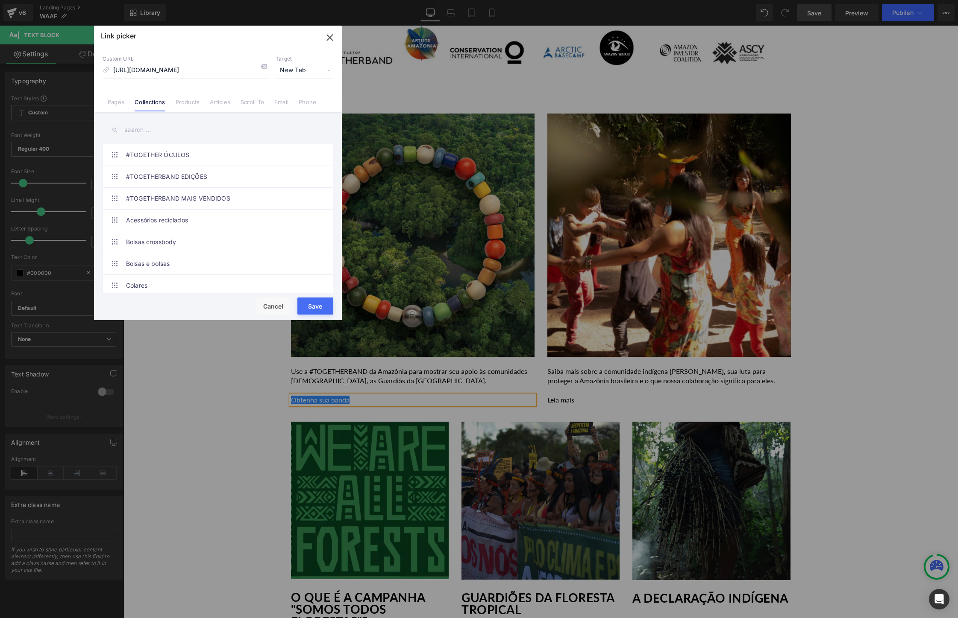
click at [325, 303] on button "Save" at bounding box center [315, 306] width 36 height 17
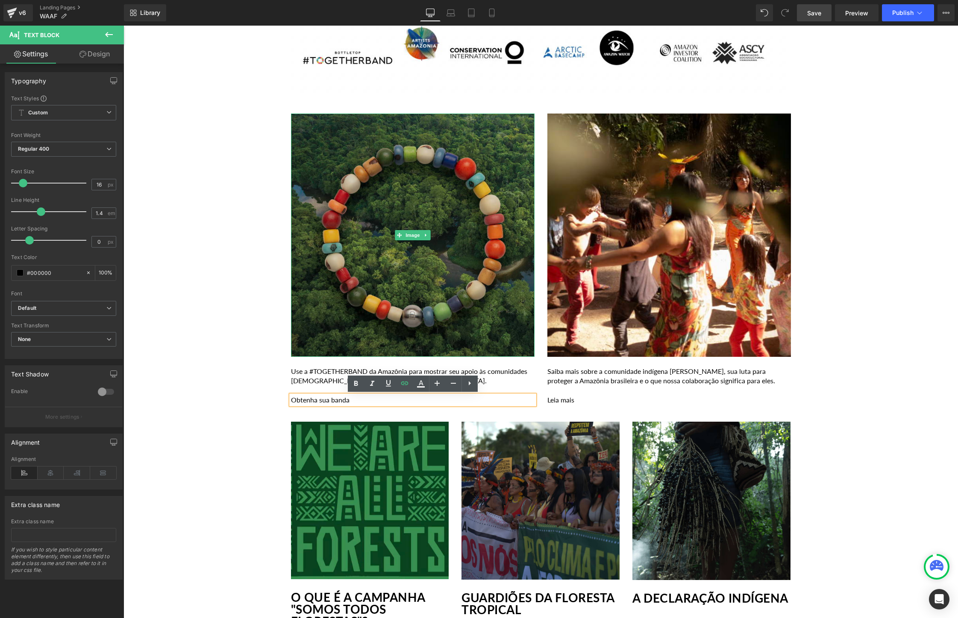
click at [372, 307] on img at bounding box center [412, 235] width 243 height 243
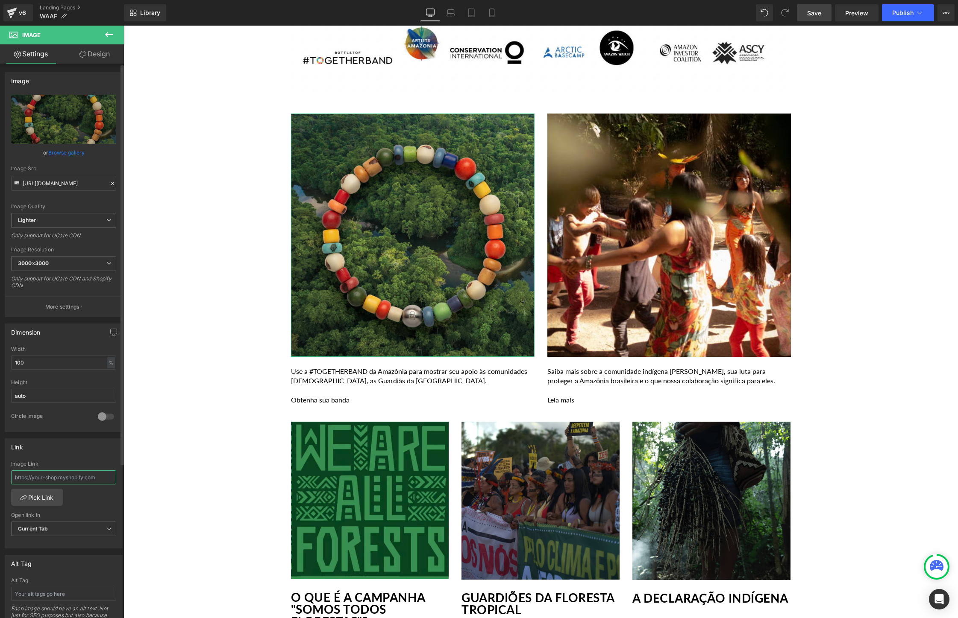
click at [77, 478] on input "text" at bounding box center [63, 478] width 105 height 14
paste input "https://togetherband.com.br/collections/yawanawa-collection"
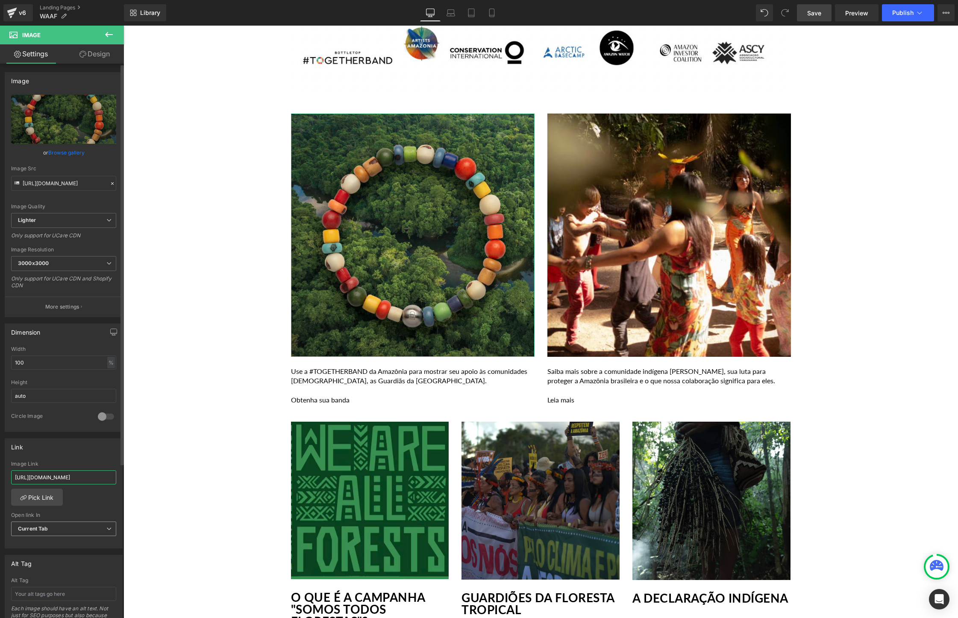
type input "https://togetherband.com.br/collections/yawanawa-collection"
click at [76, 529] on span "Current Tab" at bounding box center [63, 529] width 105 height 15
click at [62, 558] on li "New Tab" at bounding box center [62, 557] width 102 height 13
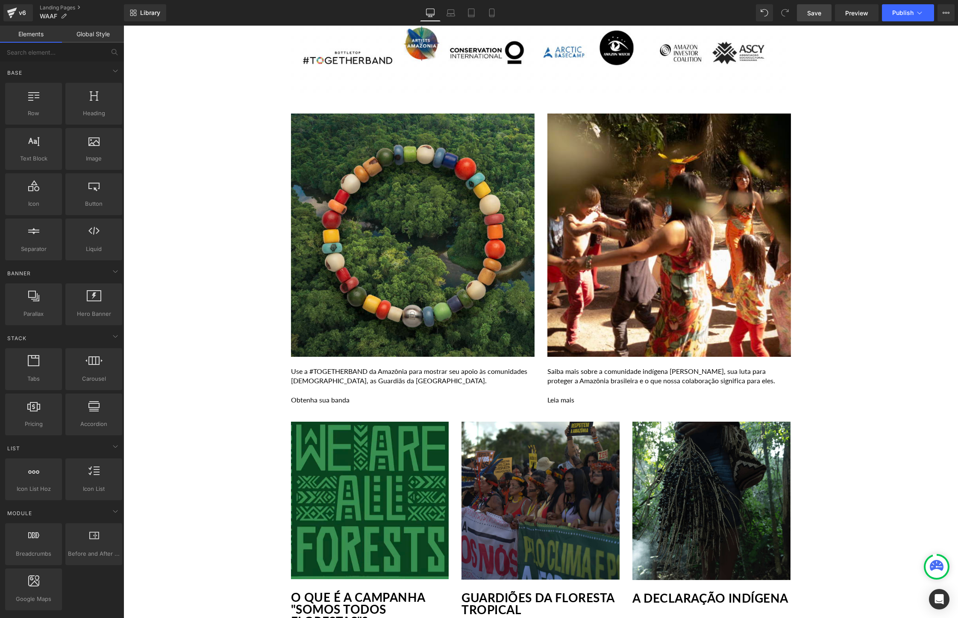
click at [168, 376] on div "Image Row Youtube Row A AMAZÔNIA ESTÁ EM UMA ENCRUZILHADA Heading Row A florest…" at bounding box center [540, 236] width 834 height 2045
click at [817, 11] on span "Save" at bounding box center [814, 13] width 14 height 9
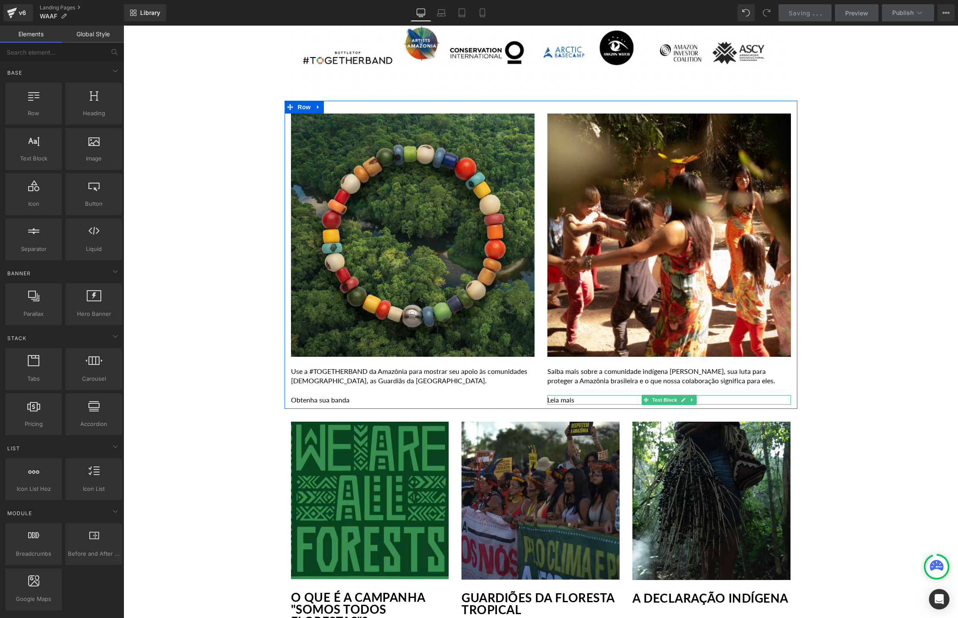
click at [592, 400] on p "Leia mais" at bounding box center [668, 400] width 243 height 9
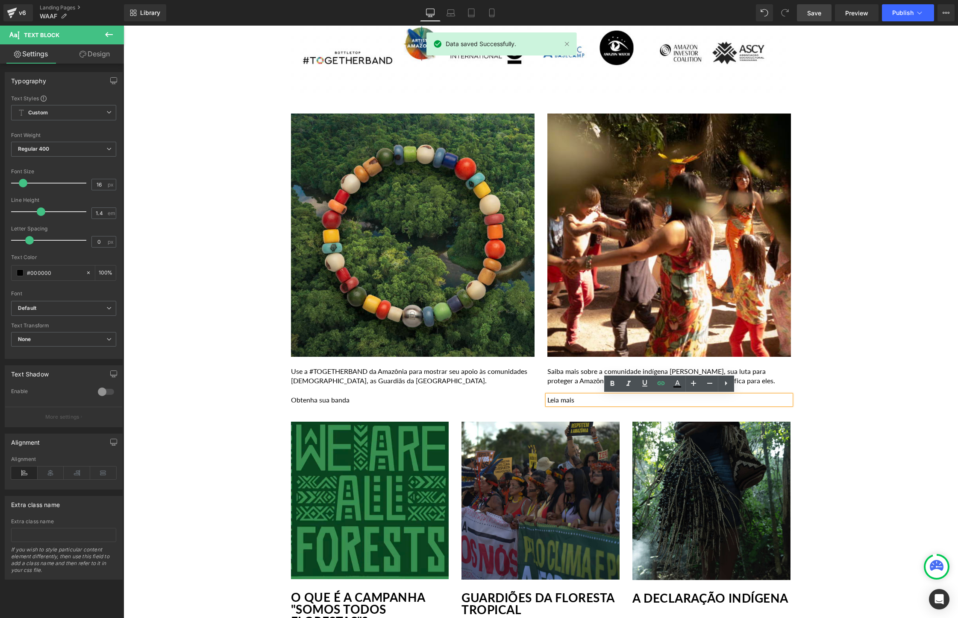
click at [592, 400] on p "Leia mais" at bounding box center [668, 400] width 243 height 9
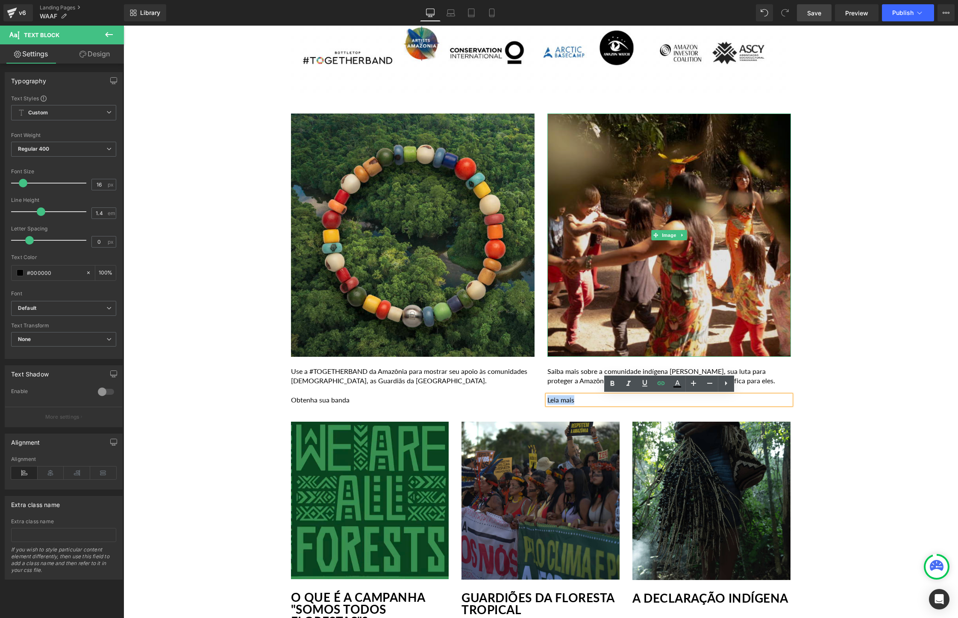
click at [621, 280] on img at bounding box center [668, 235] width 243 height 243
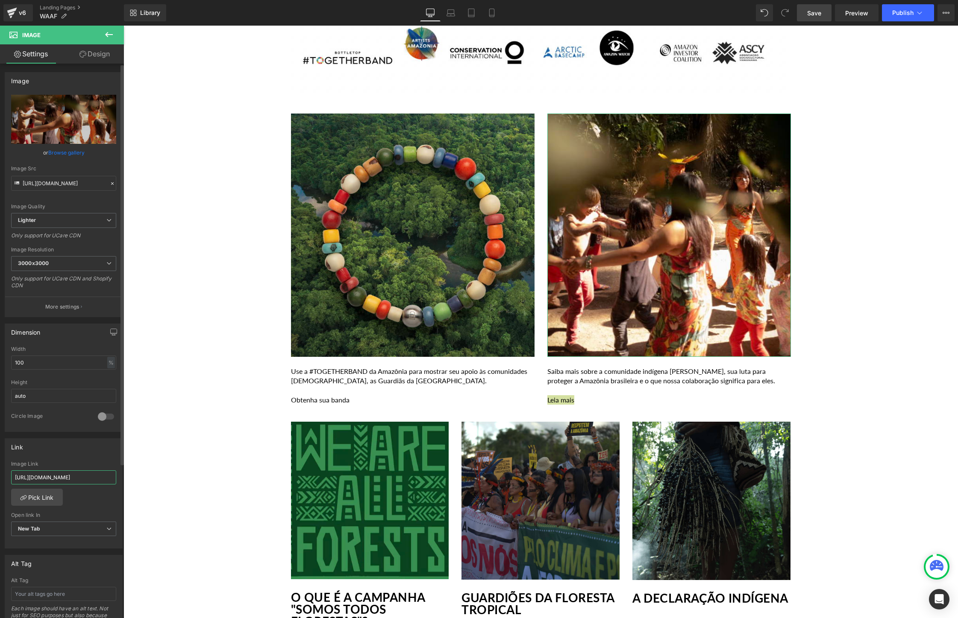
click at [90, 478] on input "https://togetherband.com.br/blogs/news/yawanawa-amazon" at bounding box center [63, 478] width 105 height 14
click at [76, 475] on input "https://togetherband.com.br/blogs/news/yawanawa-amazon" at bounding box center [63, 478] width 105 height 14
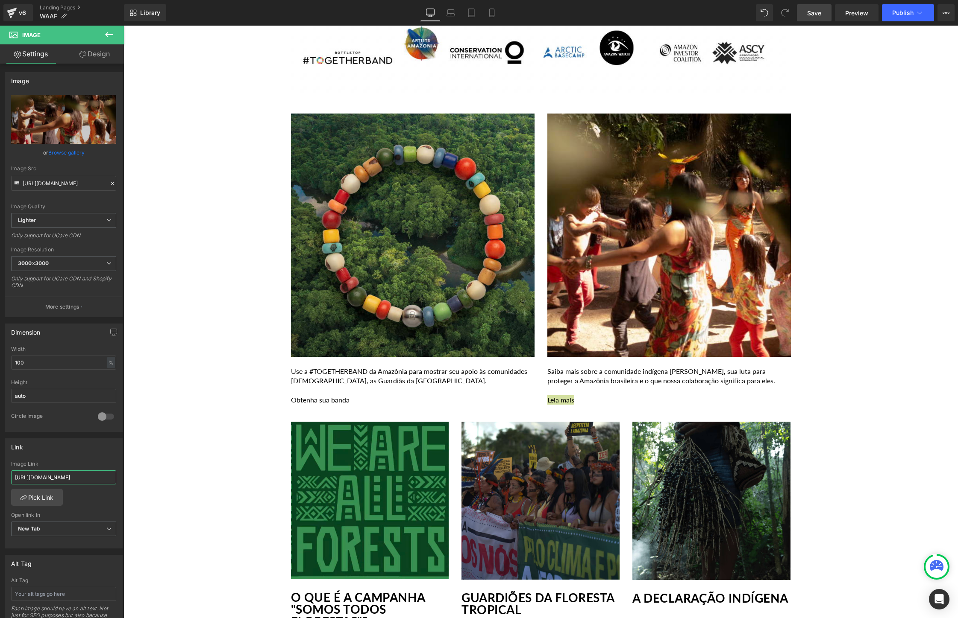
drag, startPoint x: 196, startPoint y: 501, endPoint x: 173, endPoint y: 475, distance: 34.5
click at [95, 480] on input "https://togetherband.com.br/blogs/news/yawanawa-amazon" at bounding box center [63, 478] width 105 height 14
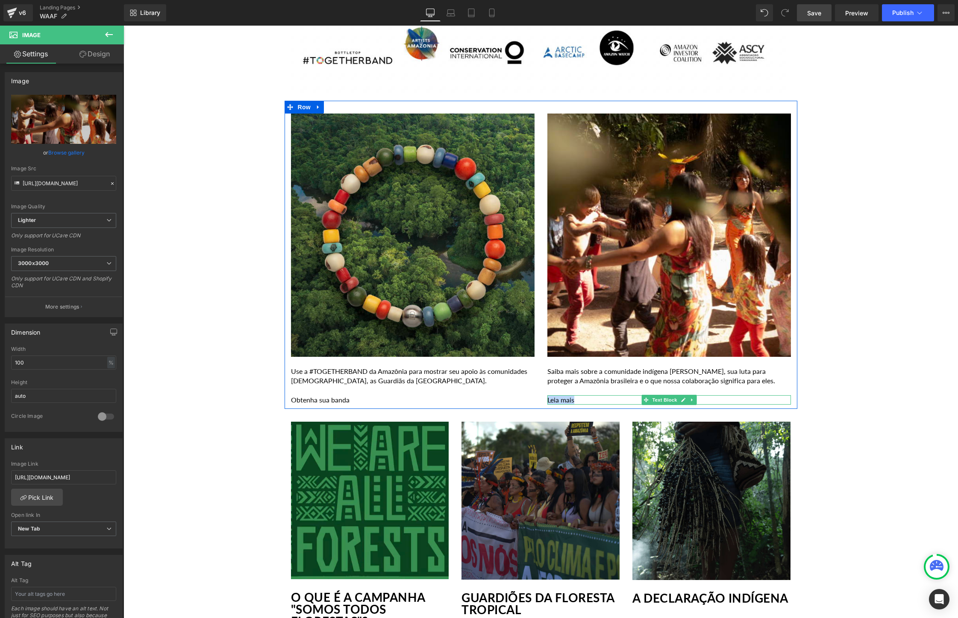
click at [581, 400] on p "Leia mais" at bounding box center [668, 400] width 243 height 9
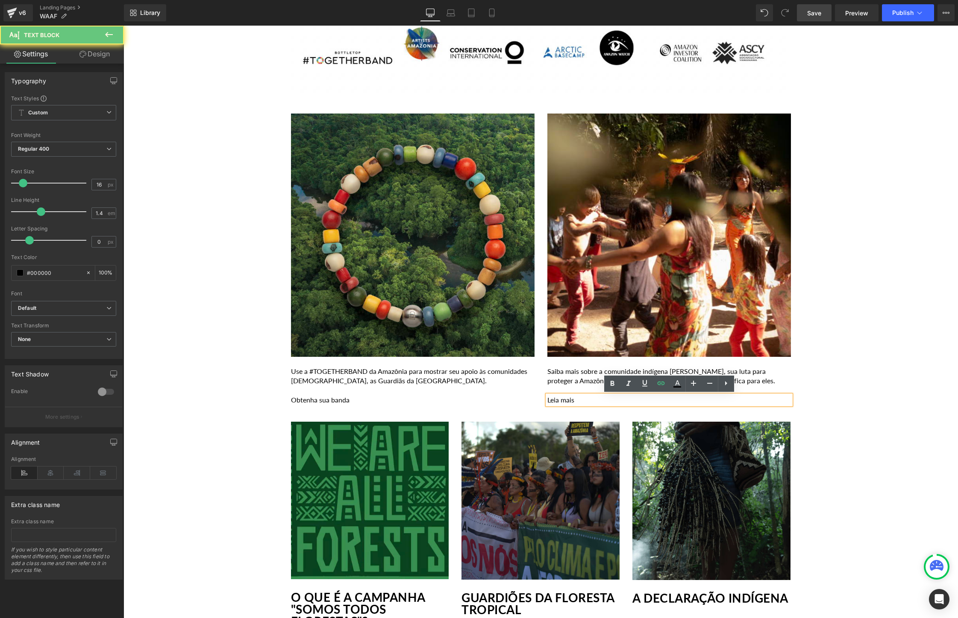
click at [599, 401] on p "Leia mais" at bounding box center [668, 400] width 243 height 9
click at [664, 387] on icon at bounding box center [661, 383] width 10 height 10
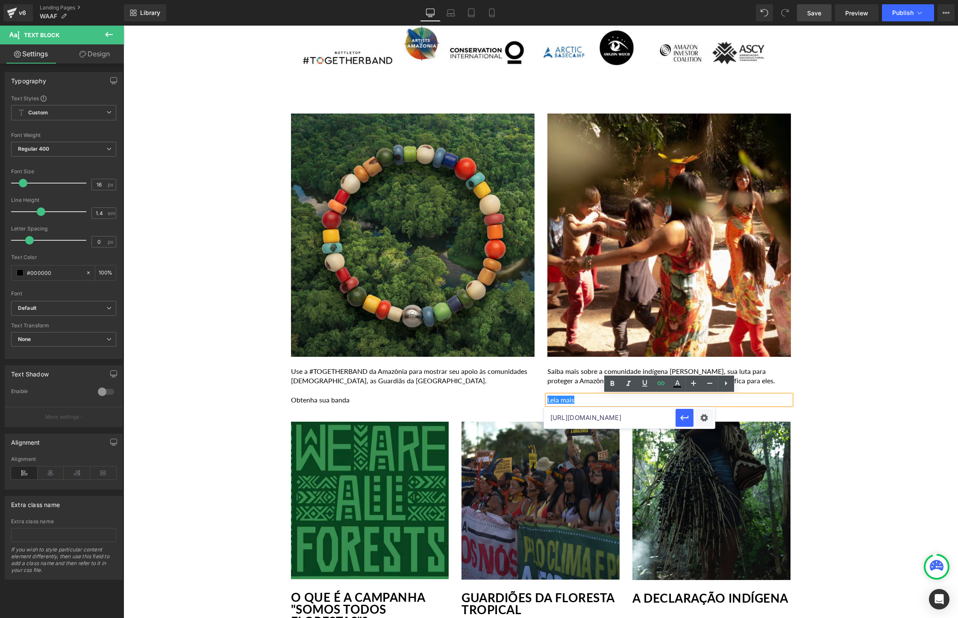
click at [866, 323] on div "Image Row Youtube Row A AMAZÔNIA ESTÁ EM UMA ENCRUZILHADA Heading Row A florest…" at bounding box center [540, 236] width 834 height 2045
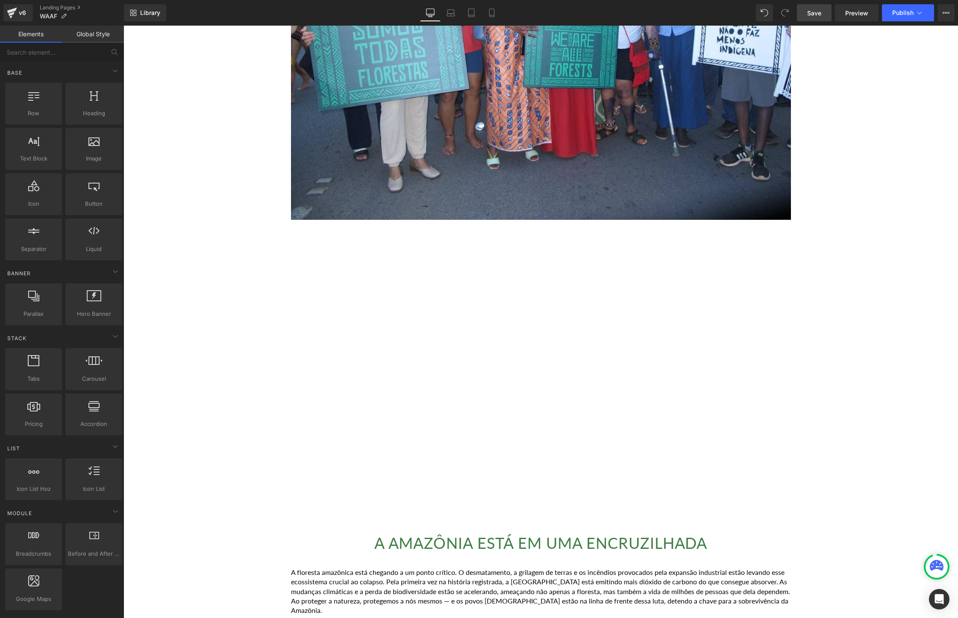
scroll to position [161, 0]
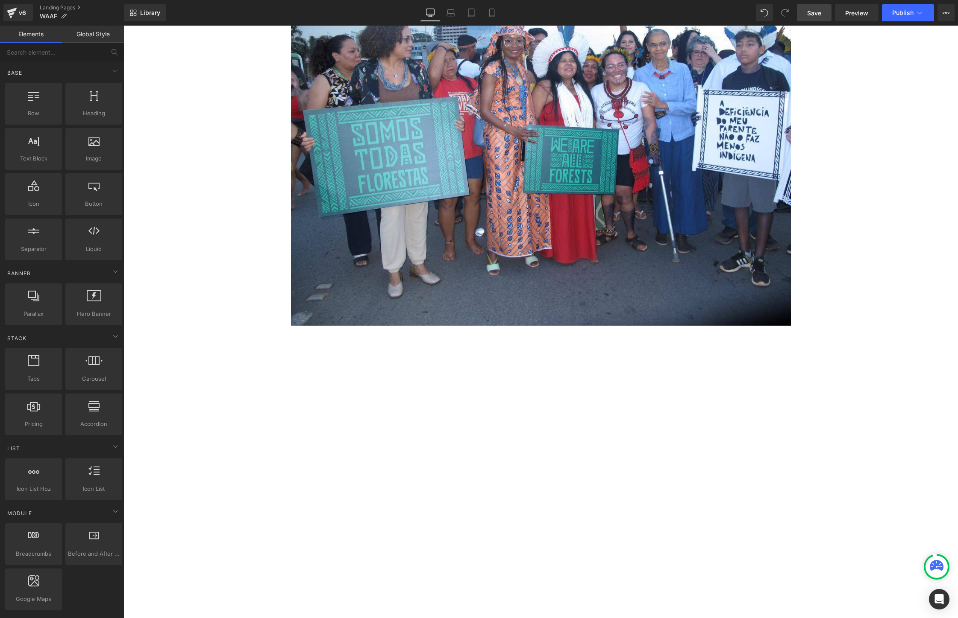
click at [810, 18] on link "Save" at bounding box center [814, 12] width 35 height 17
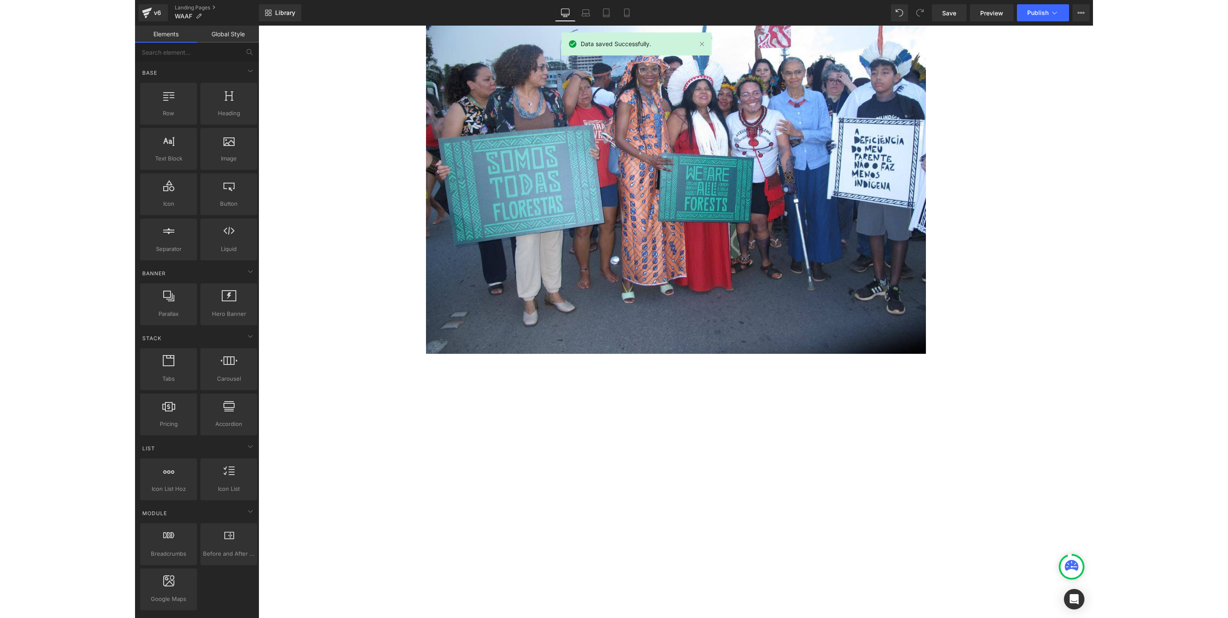
scroll to position [0, 0]
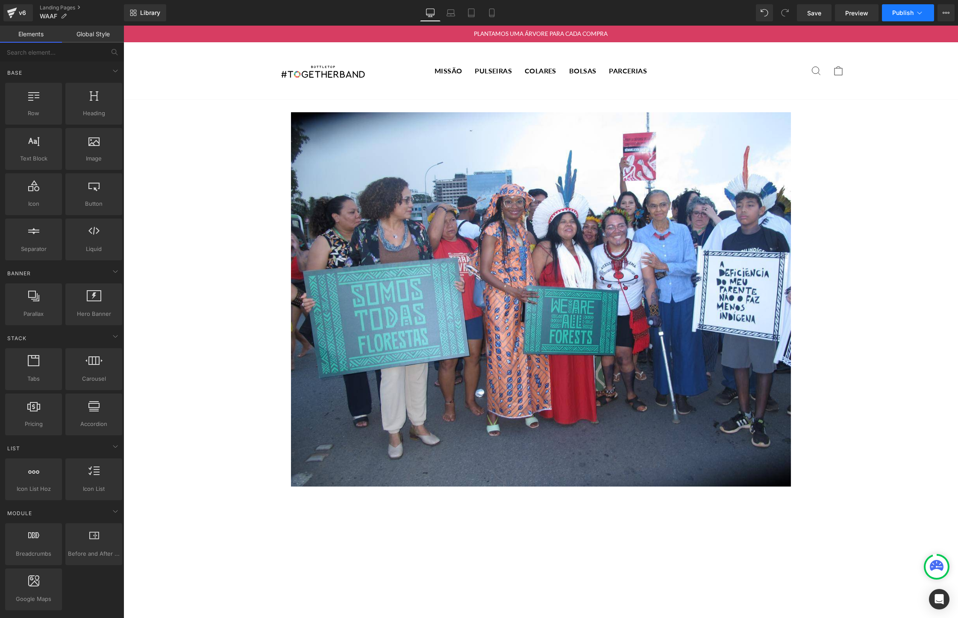
click at [914, 17] on button "Publish" at bounding box center [908, 12] width 52 height 17
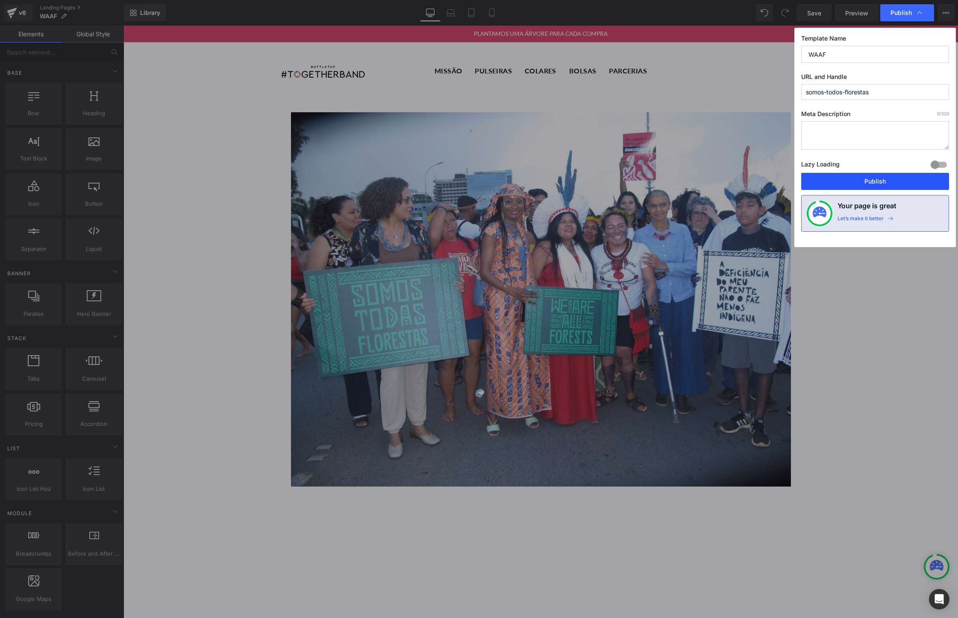
click at [885, 179] on button "Publish" at bounding box center [875, 181] width 148 height 17
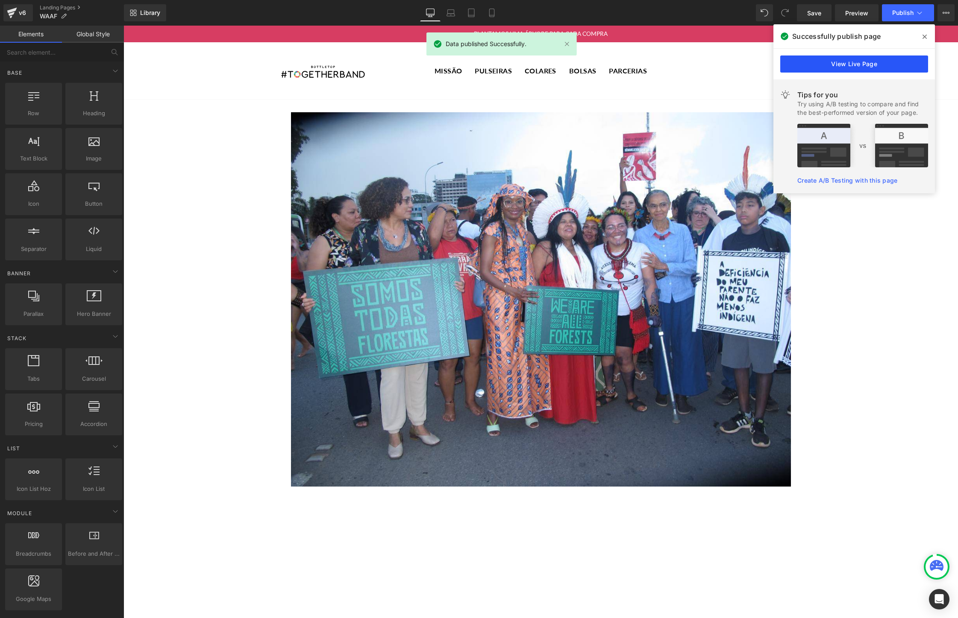
click at [861, 68] on link "View Live Page" at bounding box center [854, 64] width 148 height 17
